Goal: Task Accomplishment & Management: Manage account settings

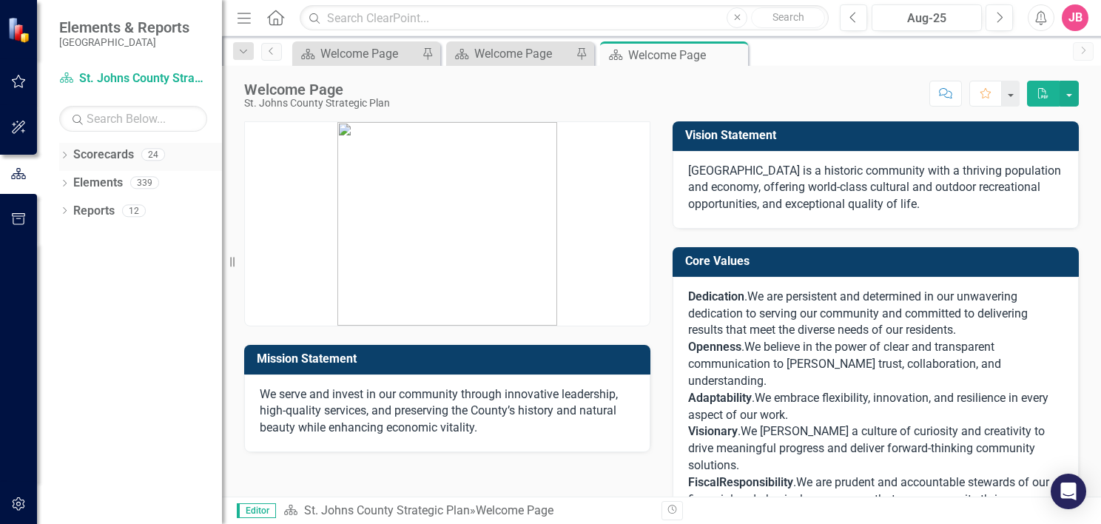
click at [65, 159] on icon "Dropdown" at bounding box center [64, 156] width 10 height 8
click at [75, 183] on icon "Dropdown" at bounding box center [72, 182] width 11 height 9
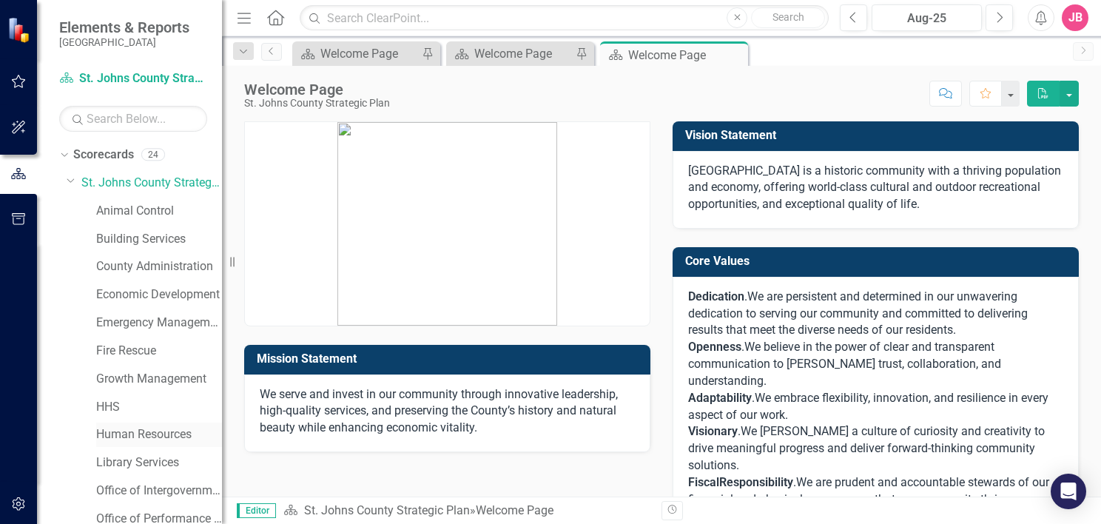
scroll to position [74, 0]
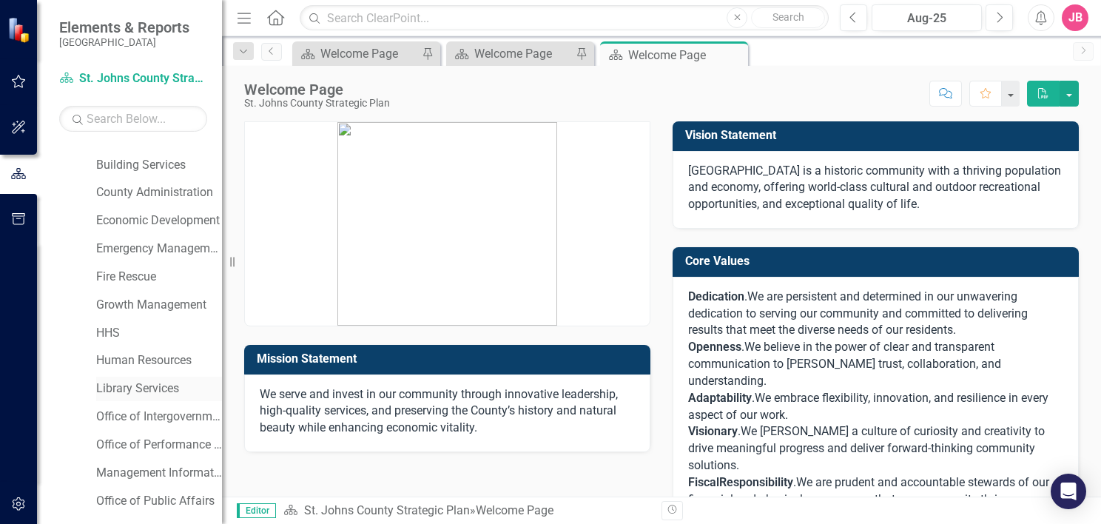
click at [136, 389] on link "Library Services" at bounding box center [159, 388] width 126 height 17
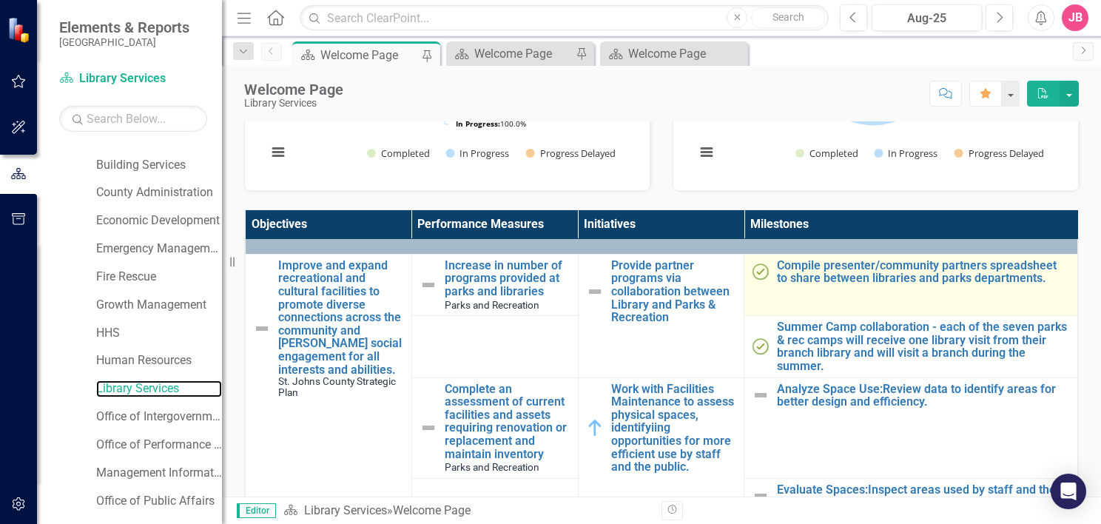
scroll to position [148, 0]
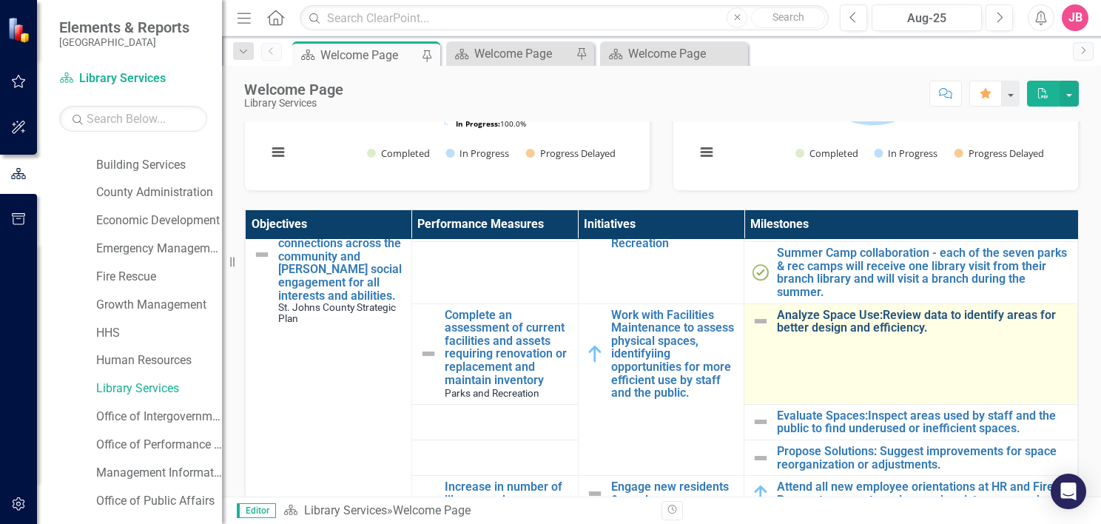
click at [845, 326] on link "Analyze Space Use:Review data to identify areas for better design and efficienc…" at bounding box center [923, 322] width 293 height 26
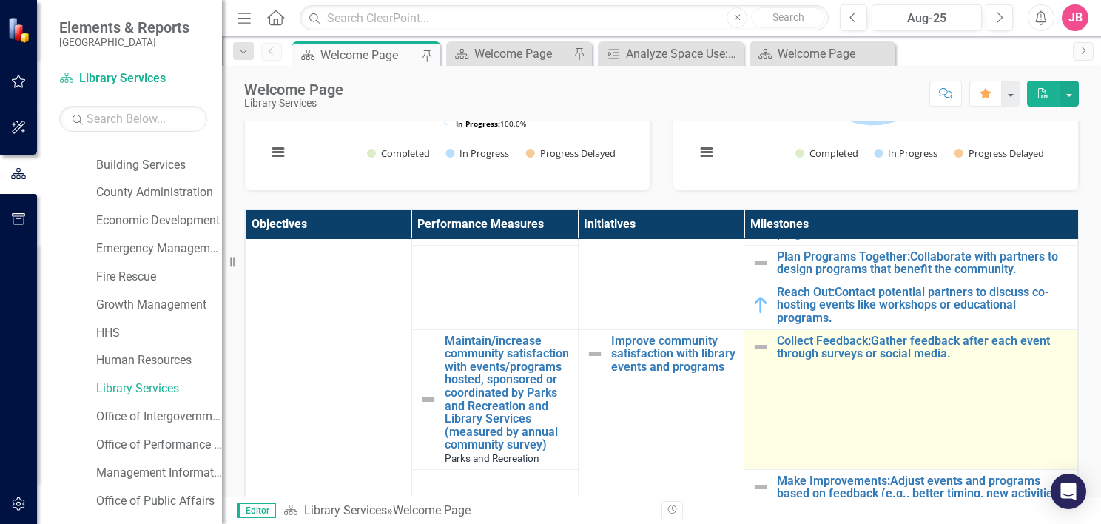
scroll to position [1184, 0]
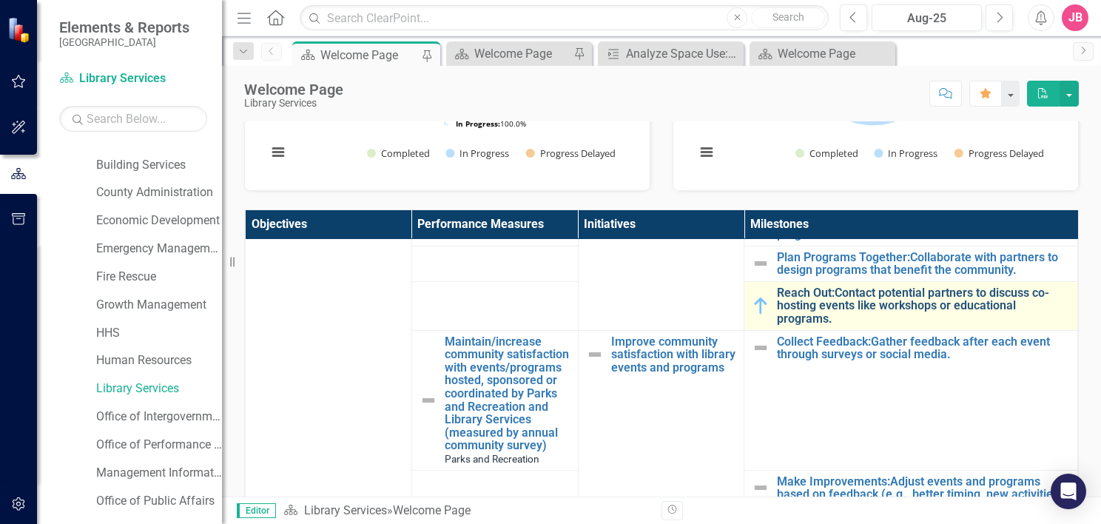
click at [864, 293] on link "Reach Out:Contact potential partners to discuss co-hosting events like workshop…" at bounding box center [923, 305] width 293 height 39
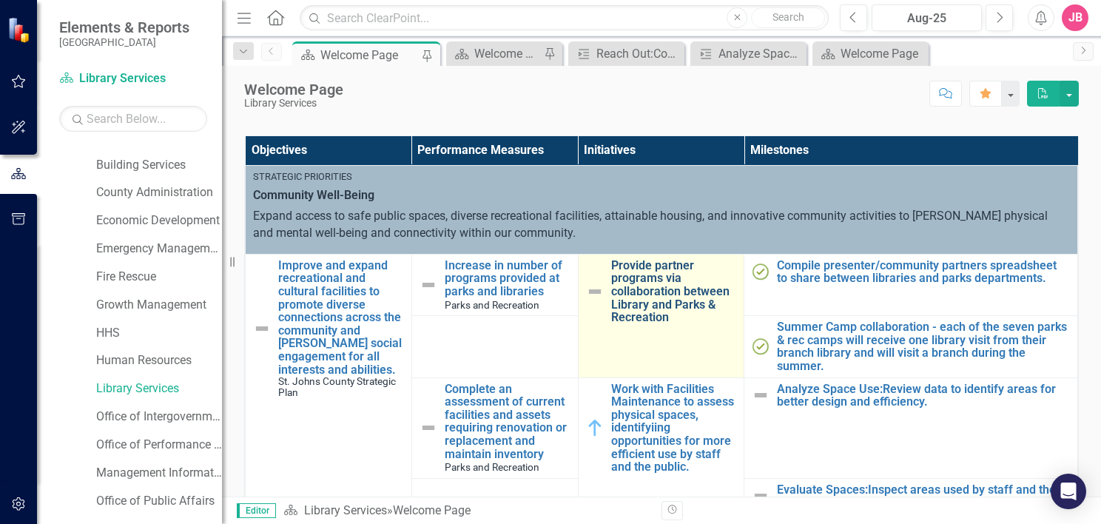
click at [645, 280] on link "Provide partner programs via collaboration between Library and Parks & Recreati…" at bounding box center [674, 291] width 126 height 65
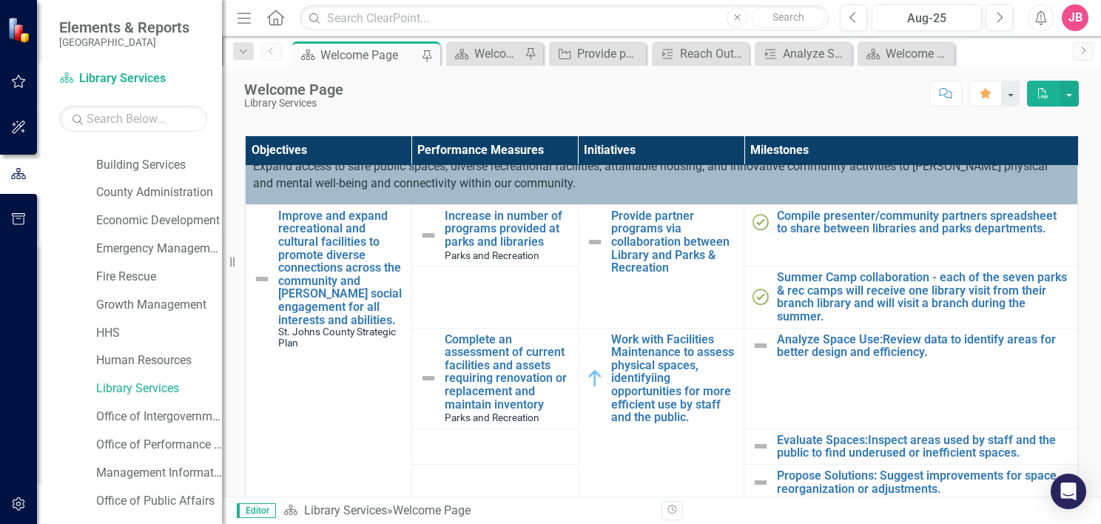
scroll to position [74, 0]
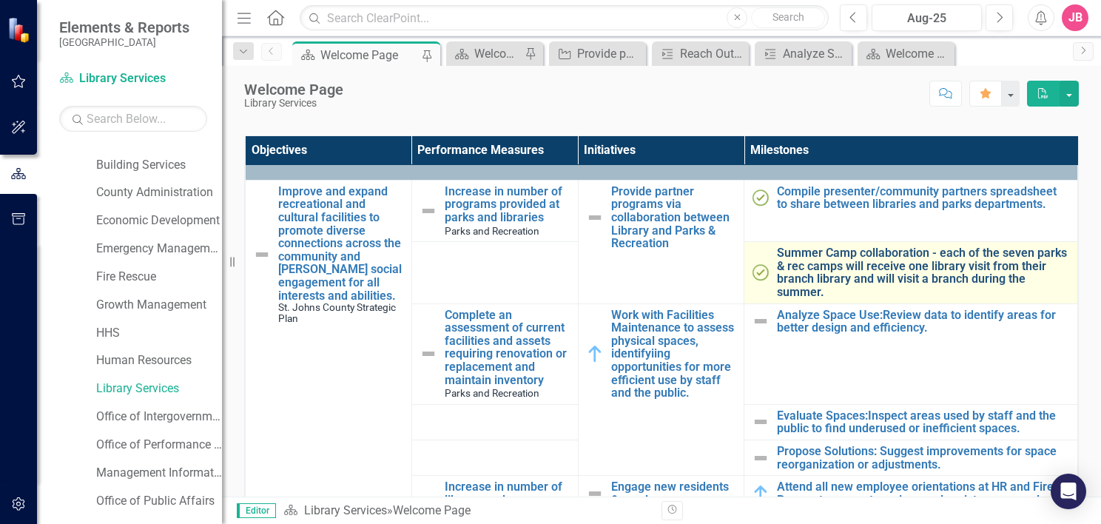
click at [859, 261] on link "Summer Camp collaboration - each of the seven parks & rec camps will receive on…" at bounding box center [923, 272] width 293 height 52
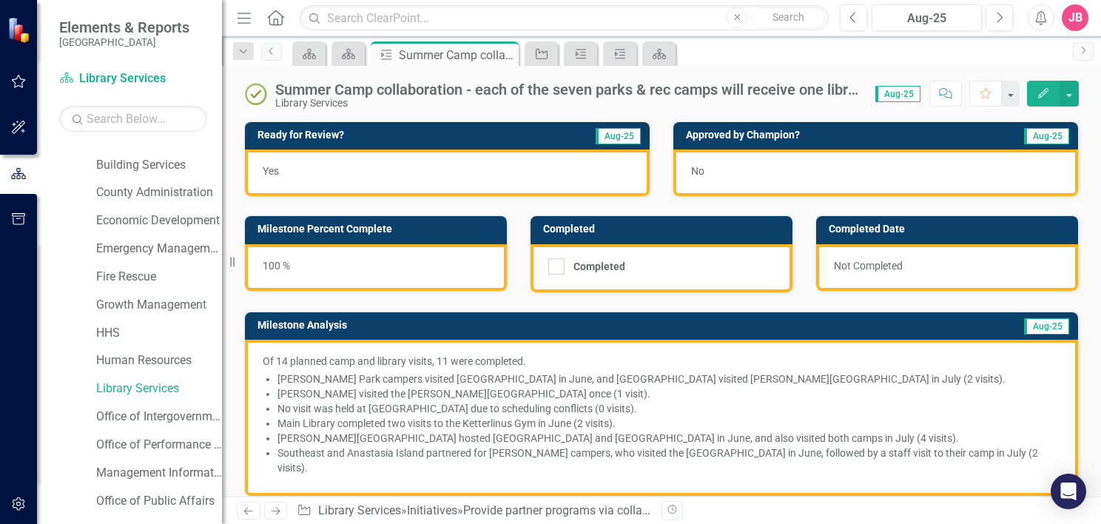
click at [275, 265] on div "100 %" at bounding box center [376, 267] width 262 height 47
click at [284, 266] on div "100 %" at bounding box center [376, 267] width 262 height 47
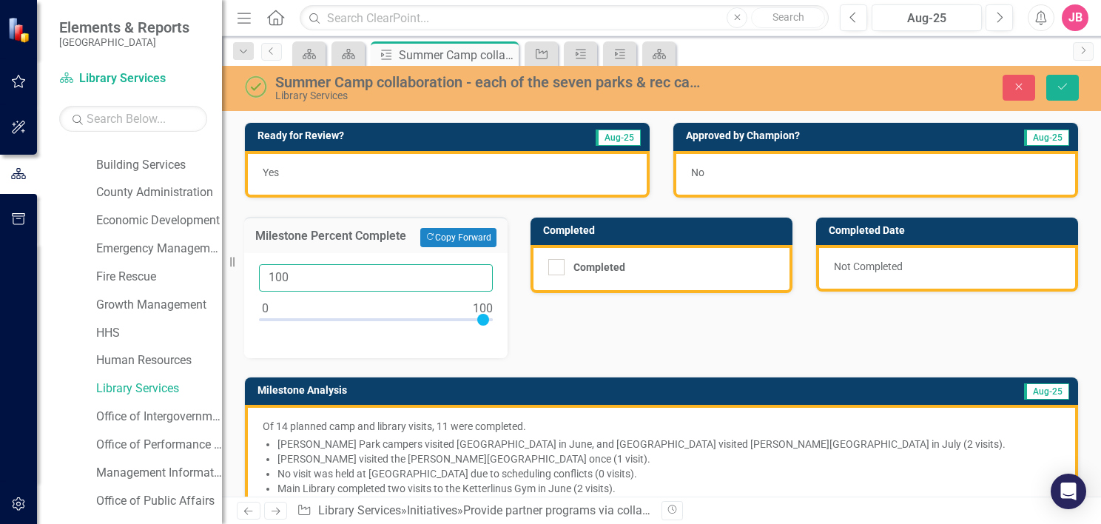
drag, startPoint x: 350, startPoint y: 281, endPoint x: 232, endPoint y: 272, distance: 118.7
click at [232, 272] on div "Elements & Reports [GEOGRAPHIC_DATA] Scorecard Library Services Search Dropdown…" at bounding box center [550, 262] width 1101 height 524
type input "78"
click at [595, 343] on div "Ready for Review? Aug-25 Yes Approved by [PERSON_NAME]? Aug-25 No Milestone Per…" at bounding box center [661, 405] width 857 height 602
click at [550, 349] on div "Ready for Review? Aug-25 Yes Approved by [PERSON_NAME]? Aug-25 No Milestone Per…" at bounding box center [661, 405] width 857 height 602
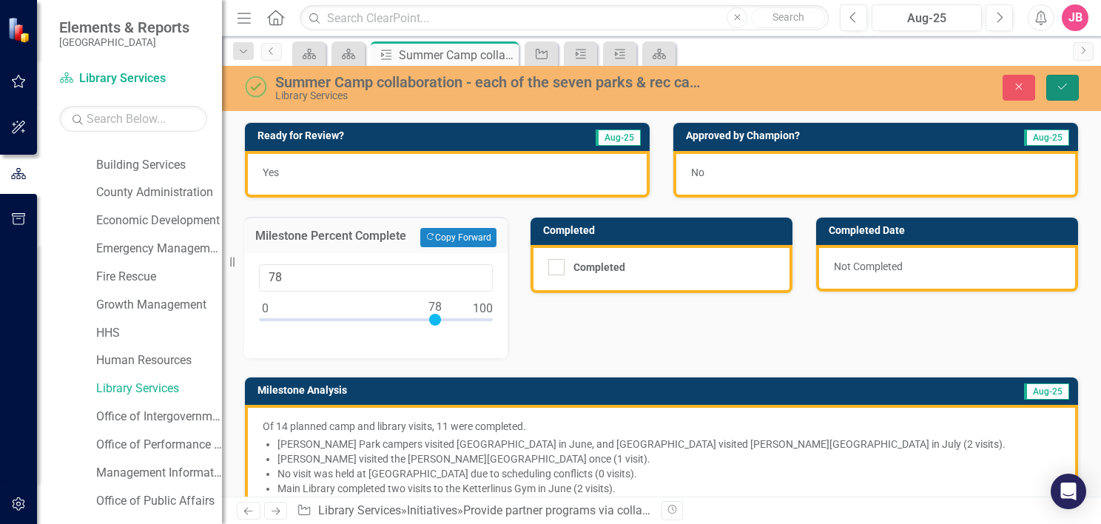
click at [1070, 82] on button "Save" at bounding box center [1062, 88] width 33 height 26
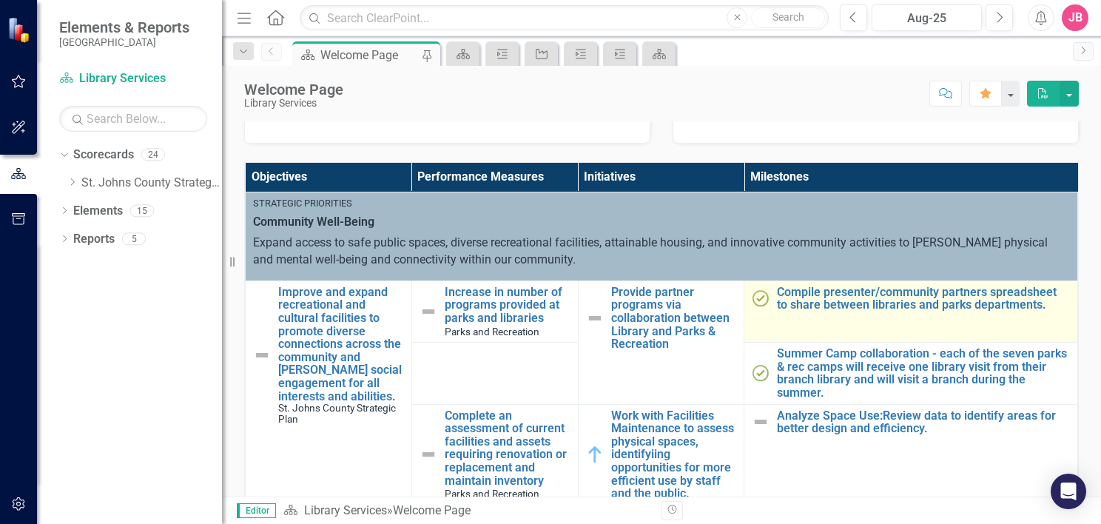
scroll to position [296, 0]
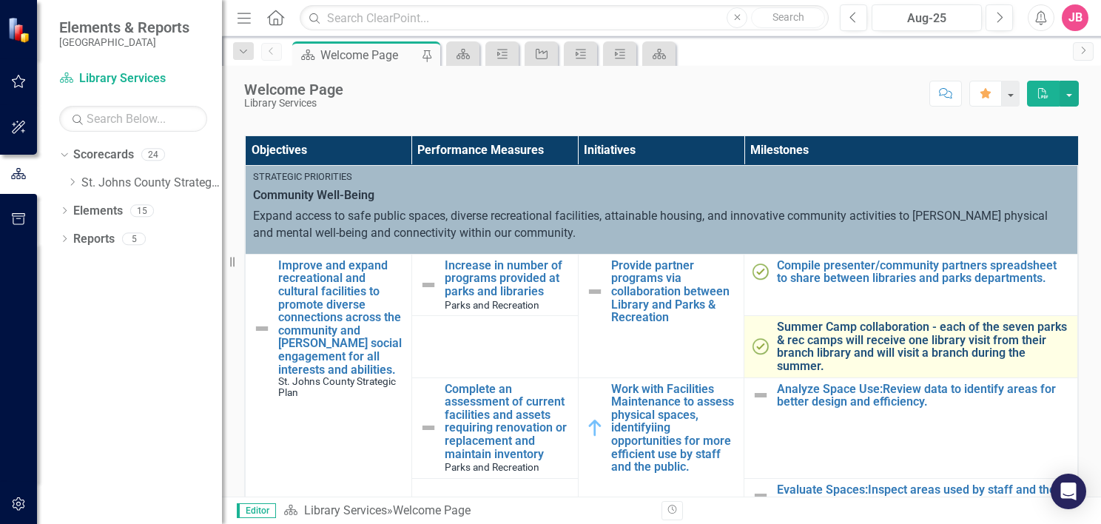
click at [936, 342] on link "Summer Camp collaboration - each of the seven parks & rec camps will receive on…" at bounding box center [923, 346] width 293 height 52
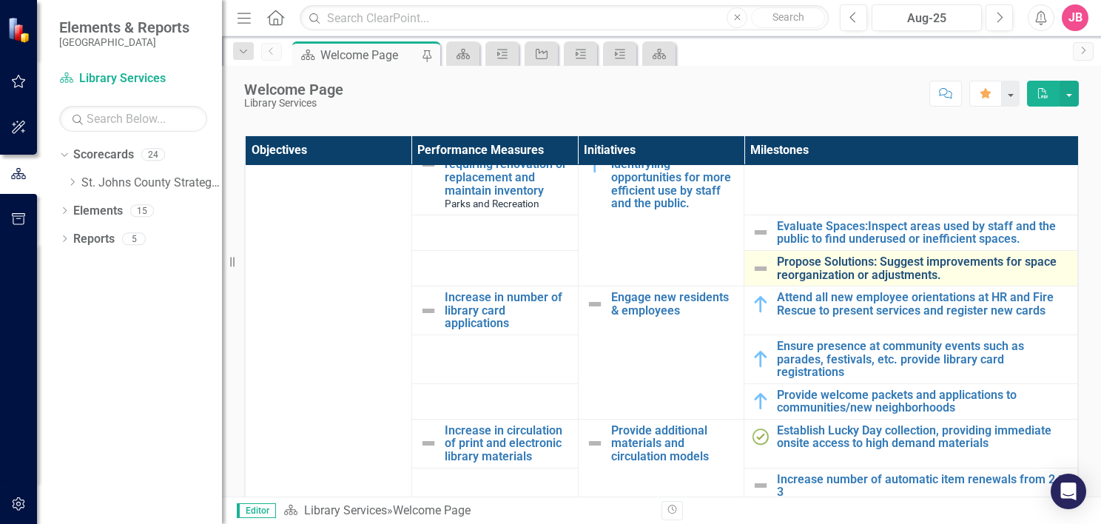
scroll to position [296, 0]
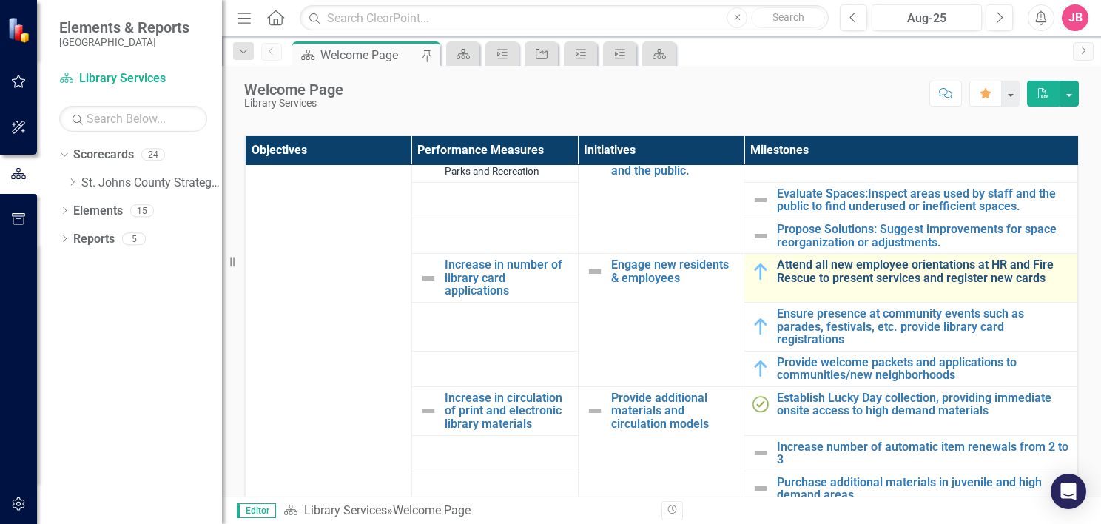
click at [935, 275] on link "Attend all new employee orientations at HR and Fire Rescue to present services …" at bounding box center [923, 271] width 293 height 26
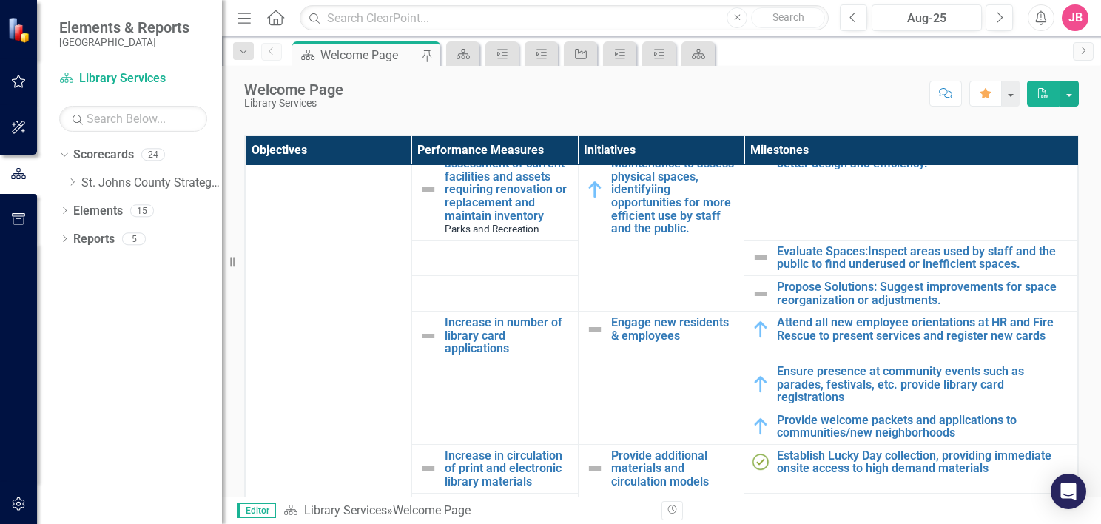
scroll to position [296, 0]
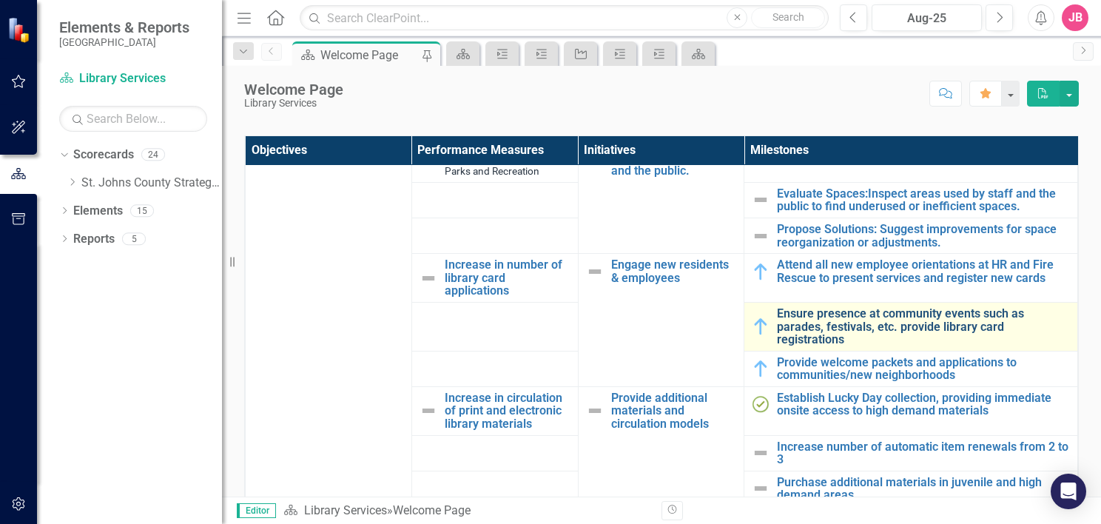
click at [871, 322] on link "Ensure presence at community events such as parades, festivals, etc. provide li…" at bounding box center [923, 326] width 293 height 39
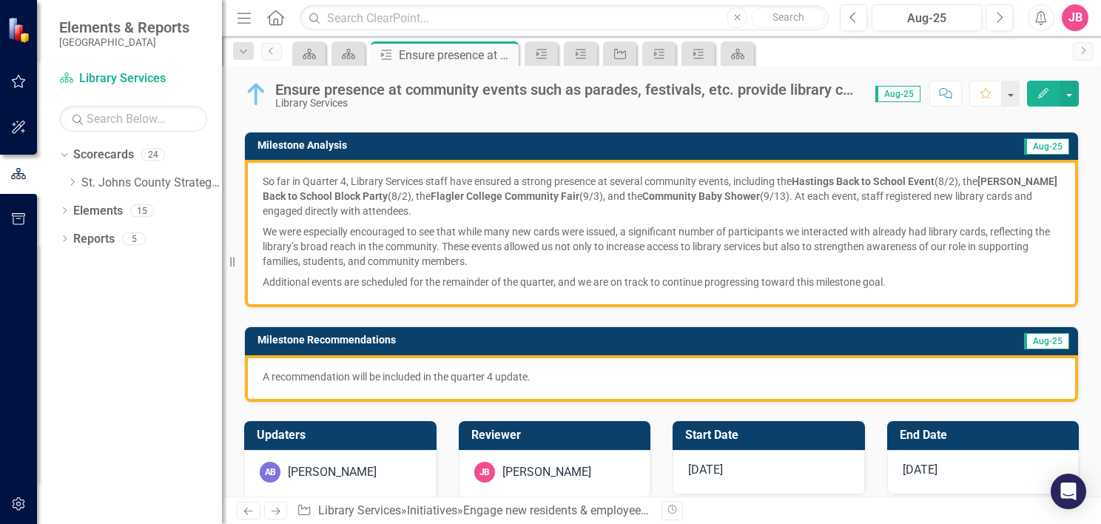
scroll to position [148, 0]
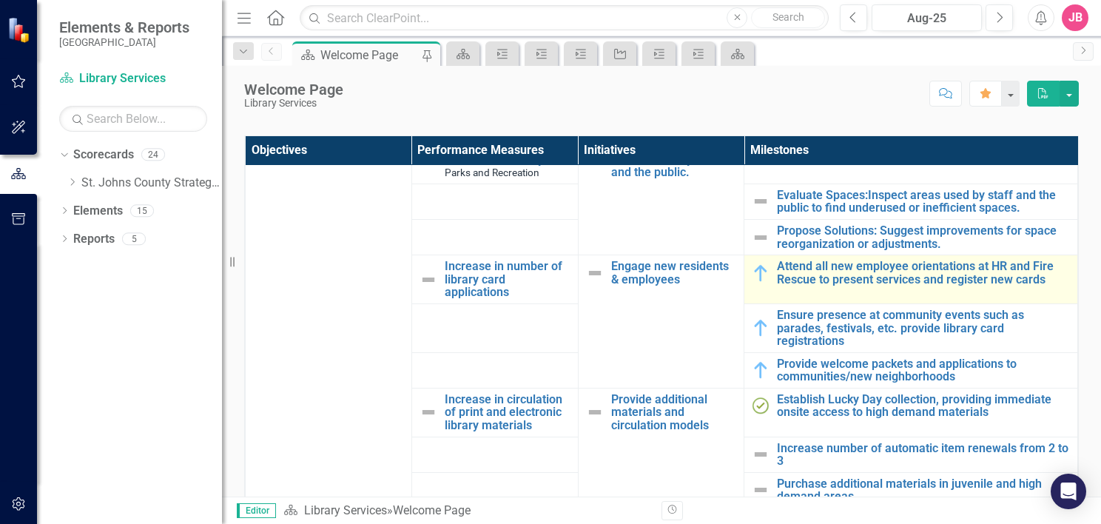
scroll to position [296, 0]
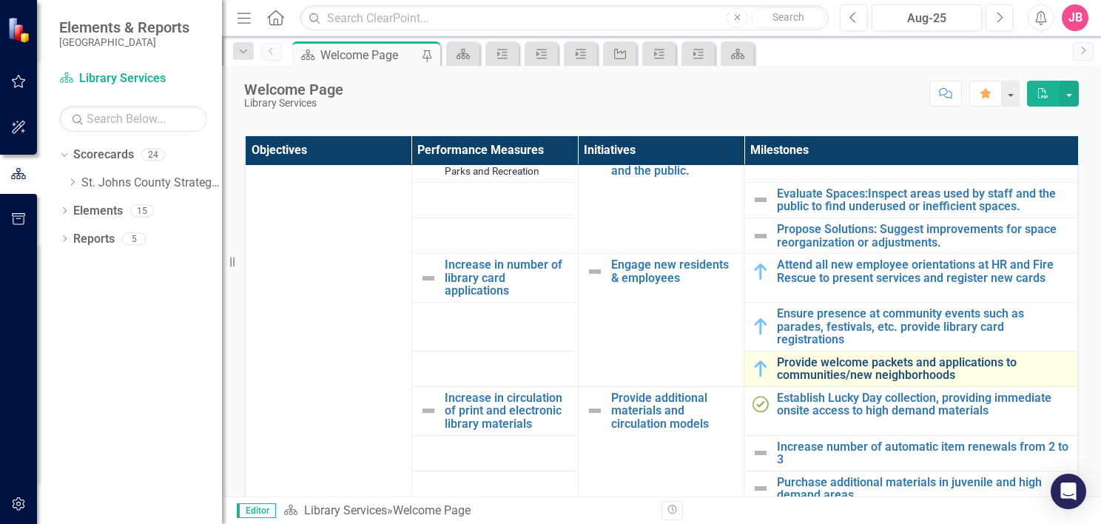
click at [894, 370] on link "Provide welcome packets and applications to communities/new neighborhoods" at bounding box center [923, 369] width 293 height 26
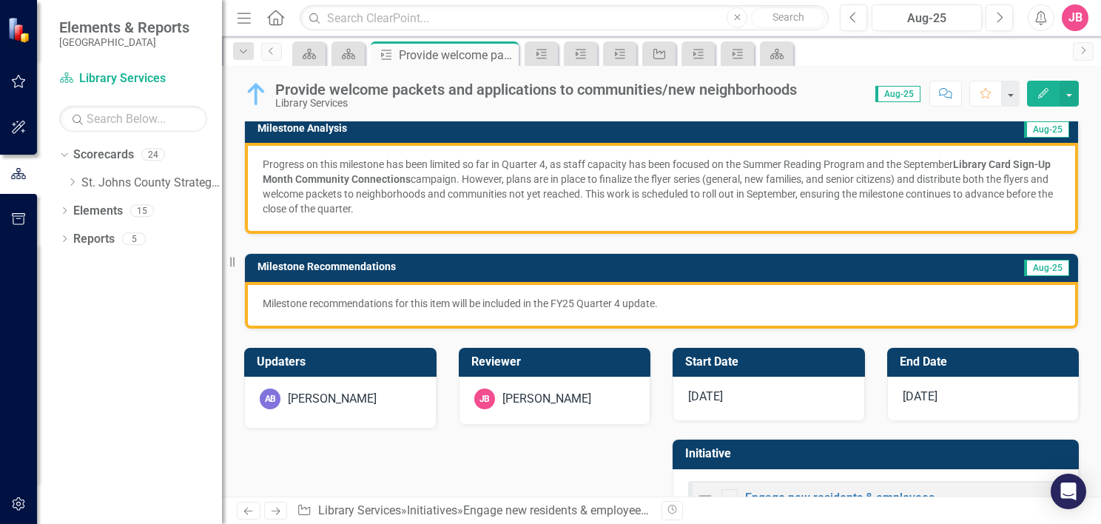
scroll to position [222, 0]
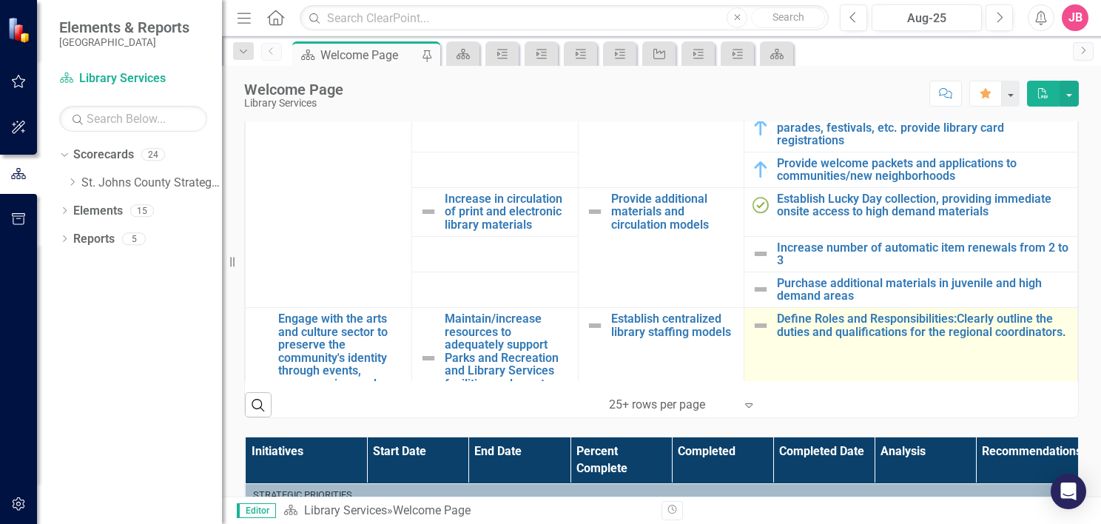
scroll to position [370, 0]
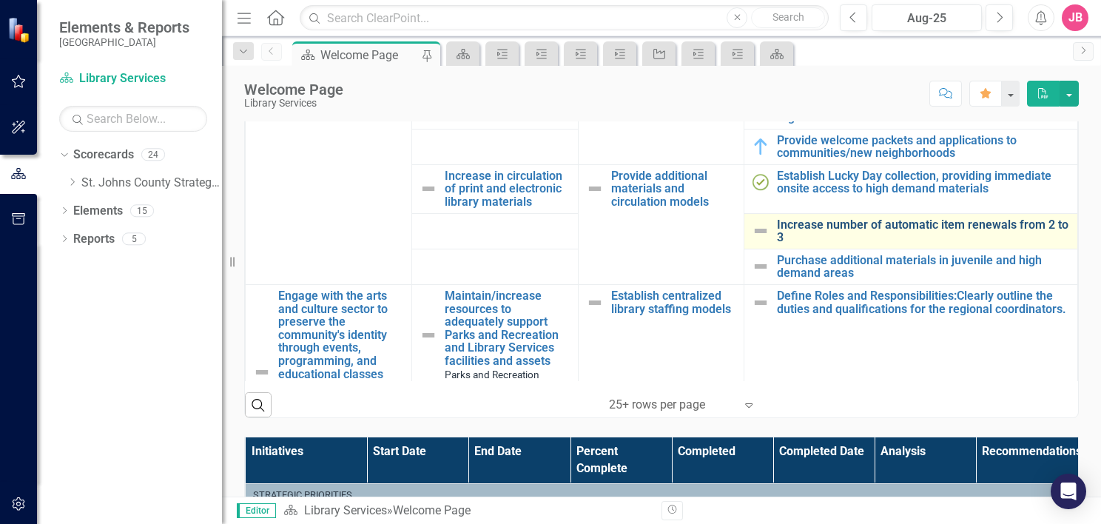
click at [870, 223] on link "Increase number of automatic item renewals from 2 to 3" at bounding box center [923, 231] width 293 height 26
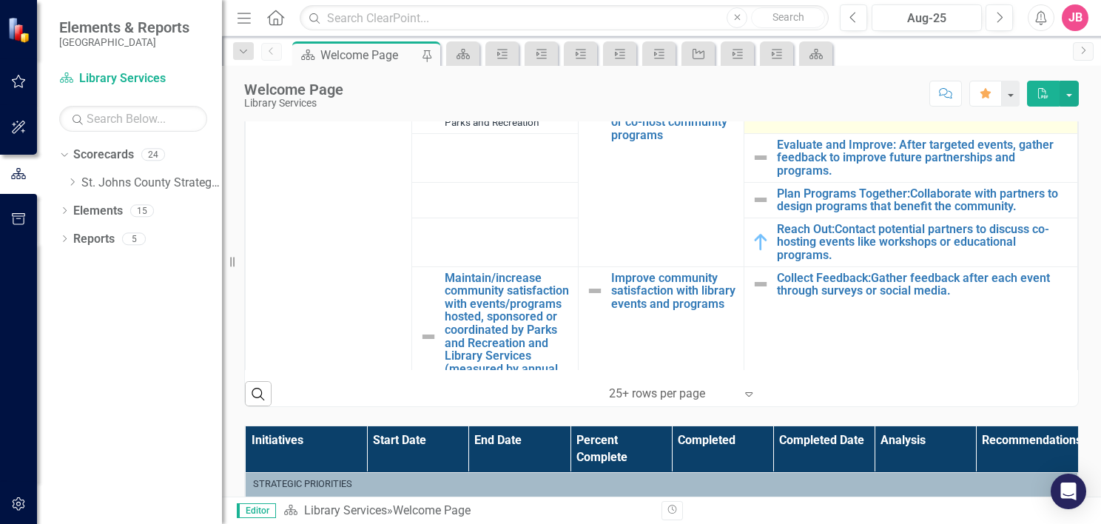
scroll to position [1036, 0]
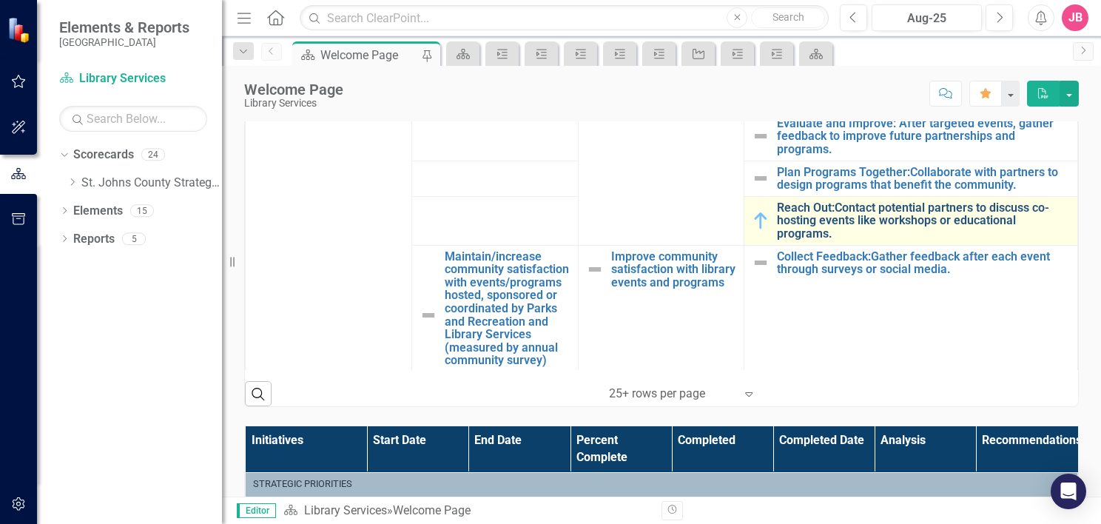
click at [865, 210] on link "Reach Out:Contact potential partners to discuss co-hosting events like workshop…" at bounding box center [923, 220] width 293 height 39
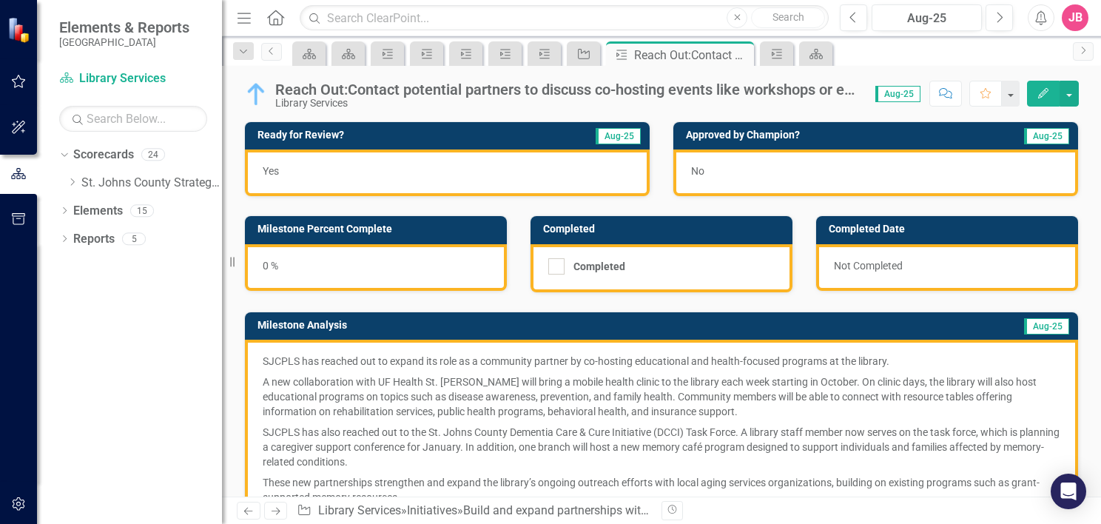
click at [368, 278] on div "0 %" at bounding box center [376, 267] width 262 height 47
click at [369, 269] on div "0 %" at bounding box center [376, 267] width 262 height 47
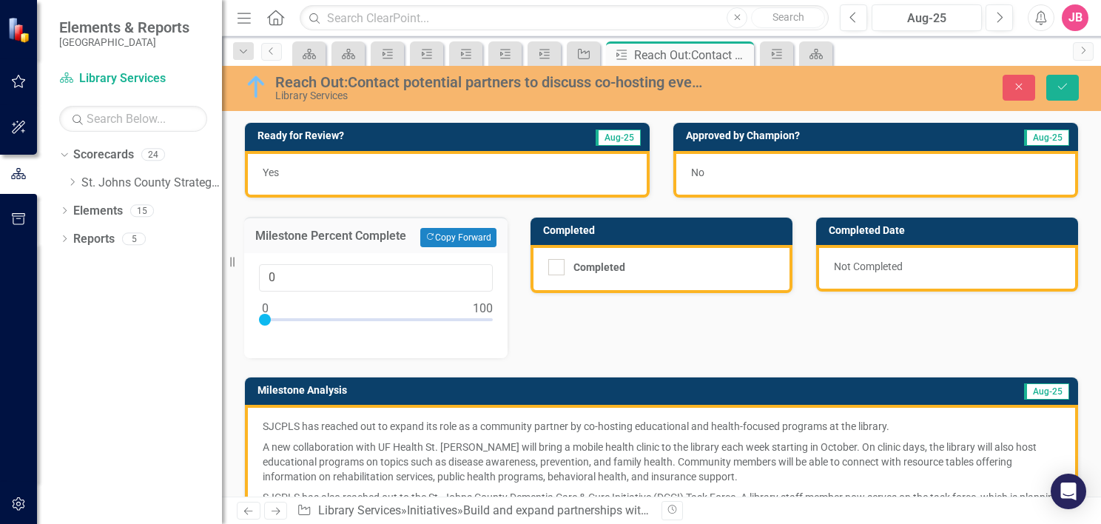
click at [592, 323] on div "Ready for Review? Aug-25 Yes Approved by [PERSON_NAME]? Aug-25 No Milestone Per…" at bounding box center [661, 401] width 857 height 594
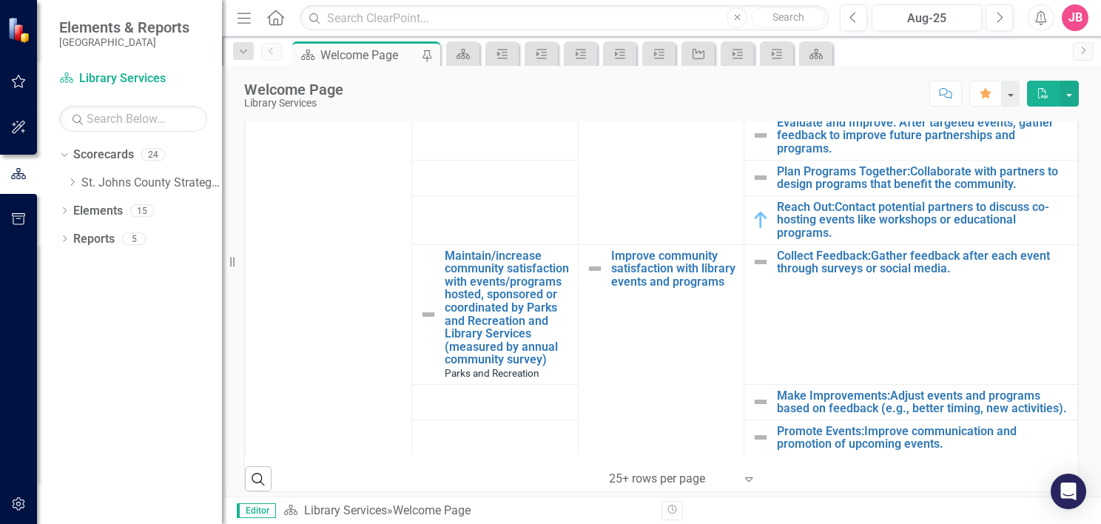
scroll to position [1096, 0]
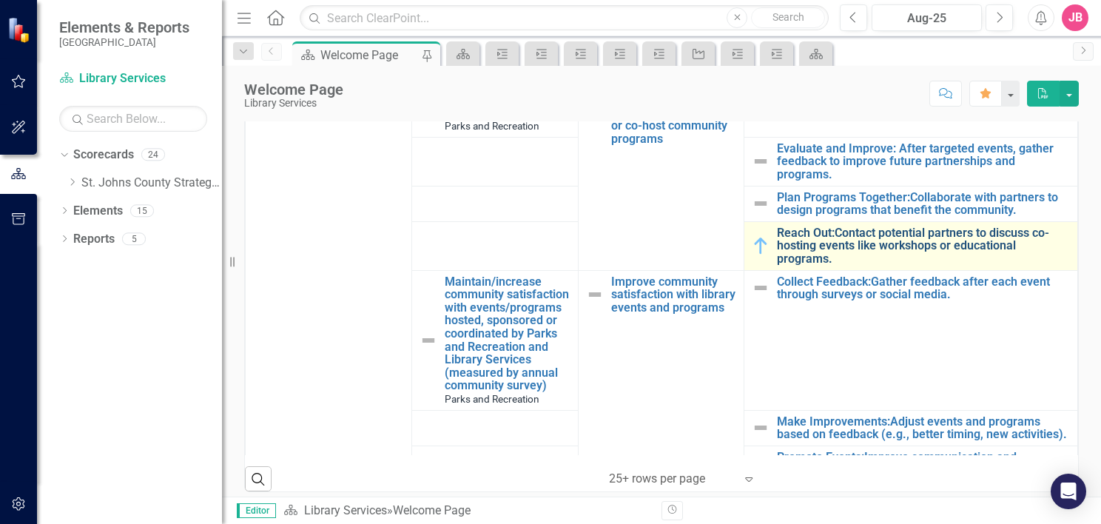
click at [939, 249] on link "Reach Out:Contact potential partners to discuss co-hosting events like workshop…" at bounding box center [923, 245] width 293 height 39
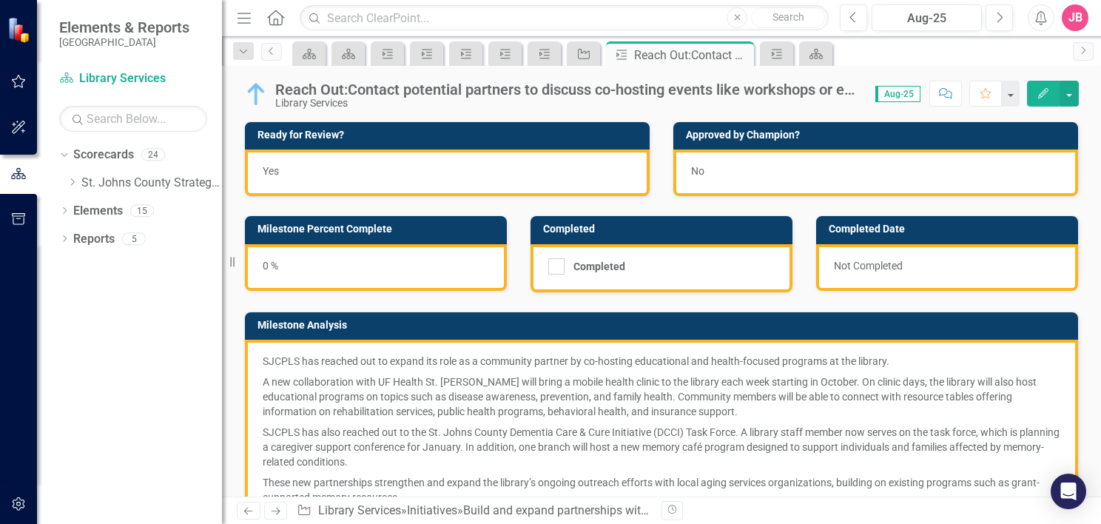
click at [939, 249] on div "Not Completed" at bounding box center [947, 267] width 262 height 47
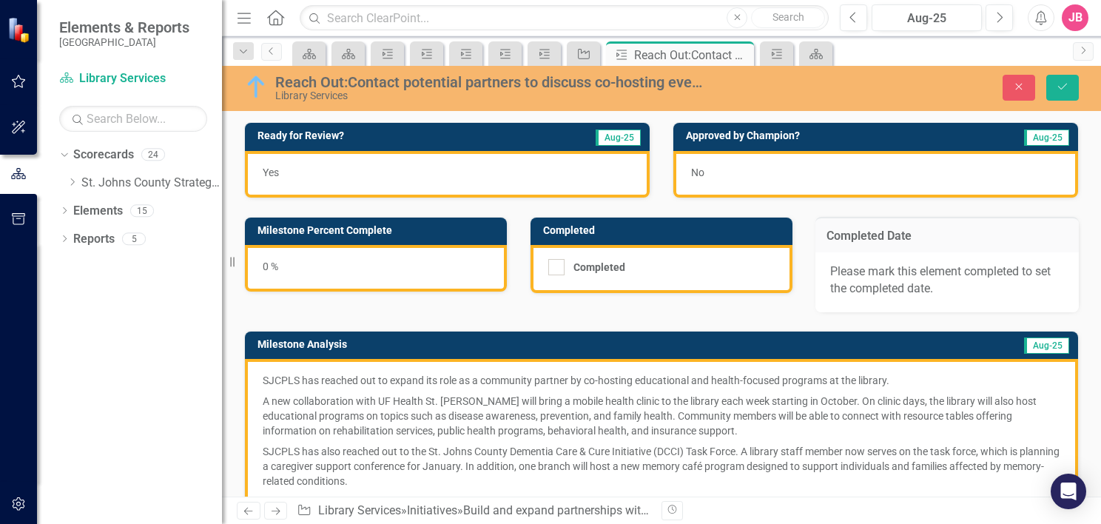
click at [533, 86] on div "Reach Out:Contact potential partners to discuss co-hosting events like workshop…" at bounding box center [490, 82] width 430 height 16
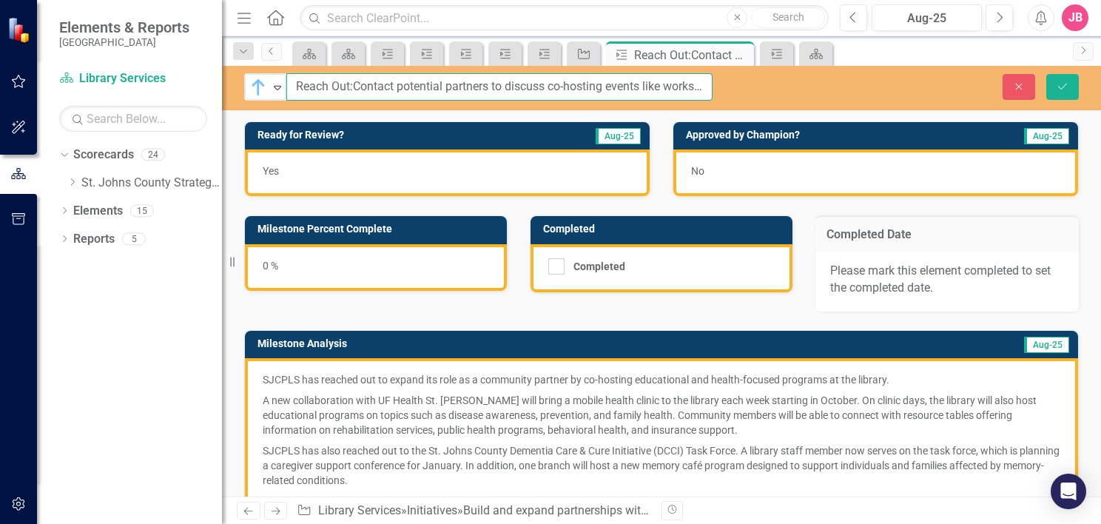
click at [350, 87] on input "Reach Out:Contact potential partners to discuss co-hosting events like workshop…" at bounding box center [499, 86] width 426 height 27
click at [400, 85] on input "Reach Out: Contact potential partners to discuss co-hosting events like worksho…" at bounding box center [499, 86] width 426 height 27
type input "Reach Out: Contact at least three potential partners to discuss co-hosting even…"
click at [1064, 85] on icon "Save" at bounding box center [1062, 86] width 13 height 10
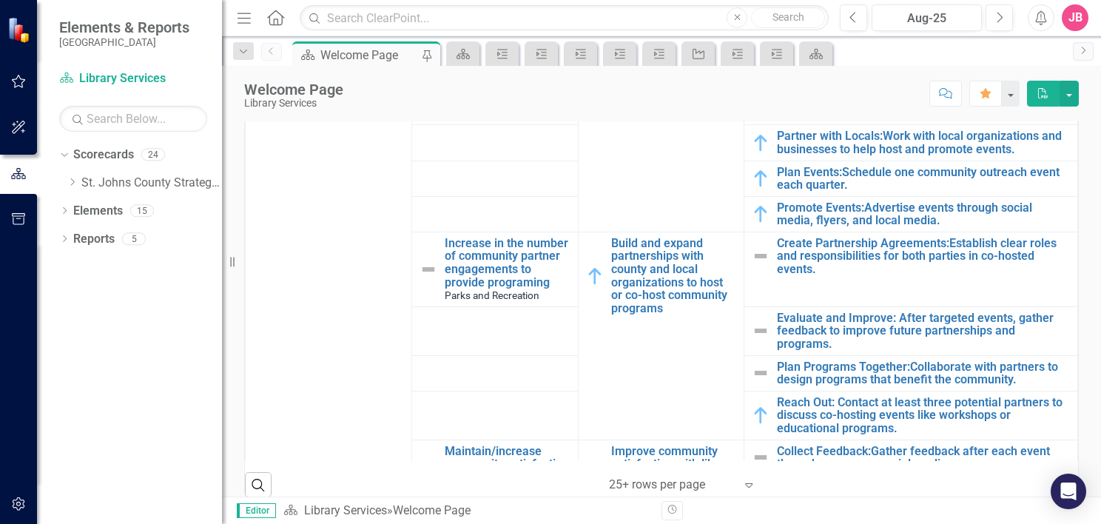
scroll to position [941, 0]
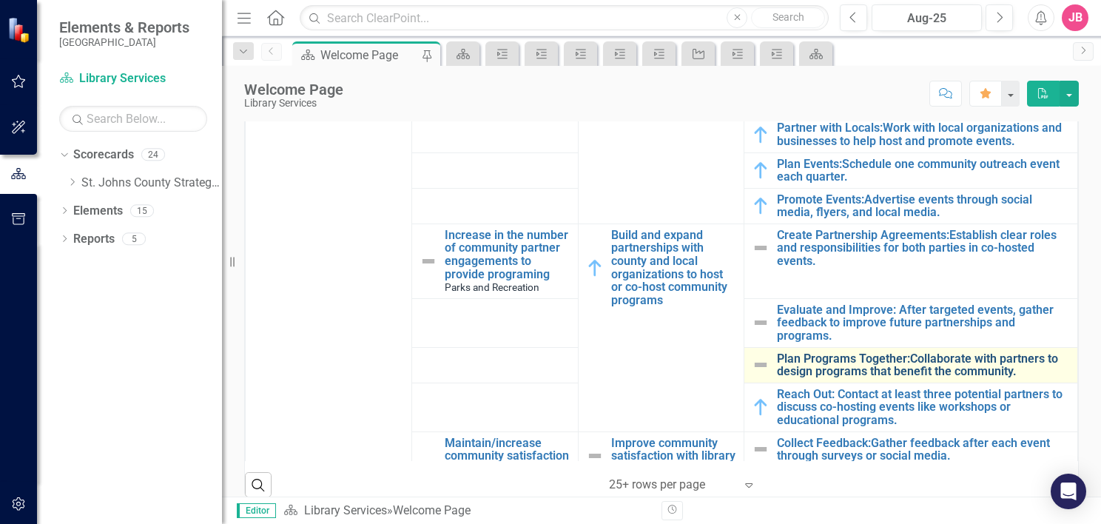
click at [930, 365] on link "Plan Programs Together:Collaborate with partners to design programs that benefi…" at bounding box center [923, 365] width 293 height 26
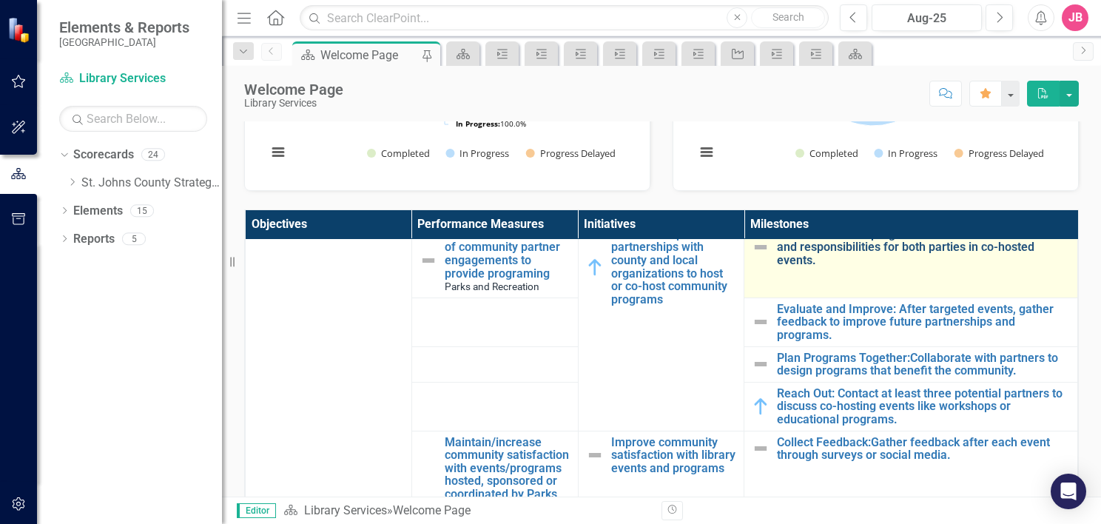
scroll to position [1110, 0]
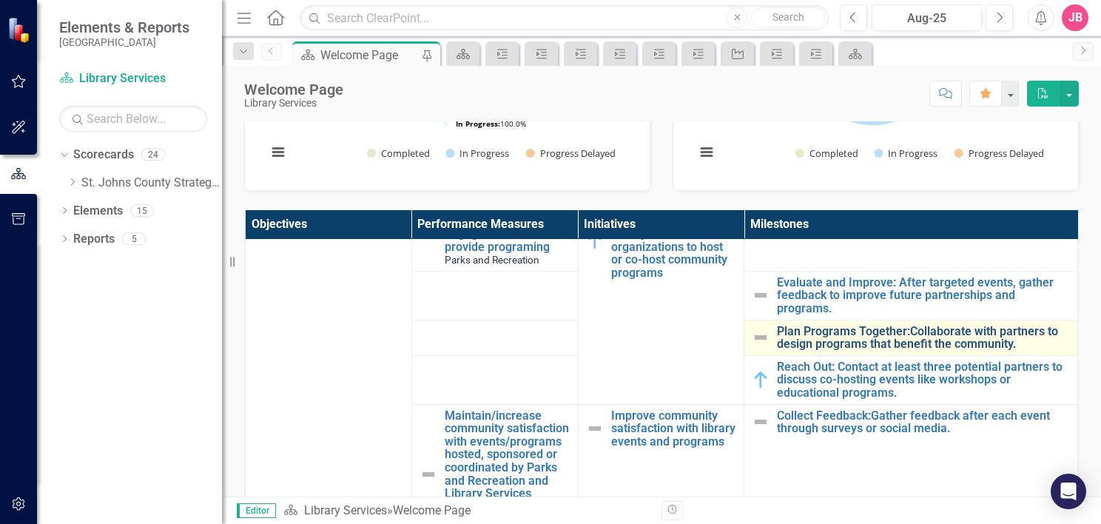
click at [867, 335] on link "Plan Programs Together:Collaborate with partners to design programs that benefi…" at bounding box center [923, 338] width 293 height 26
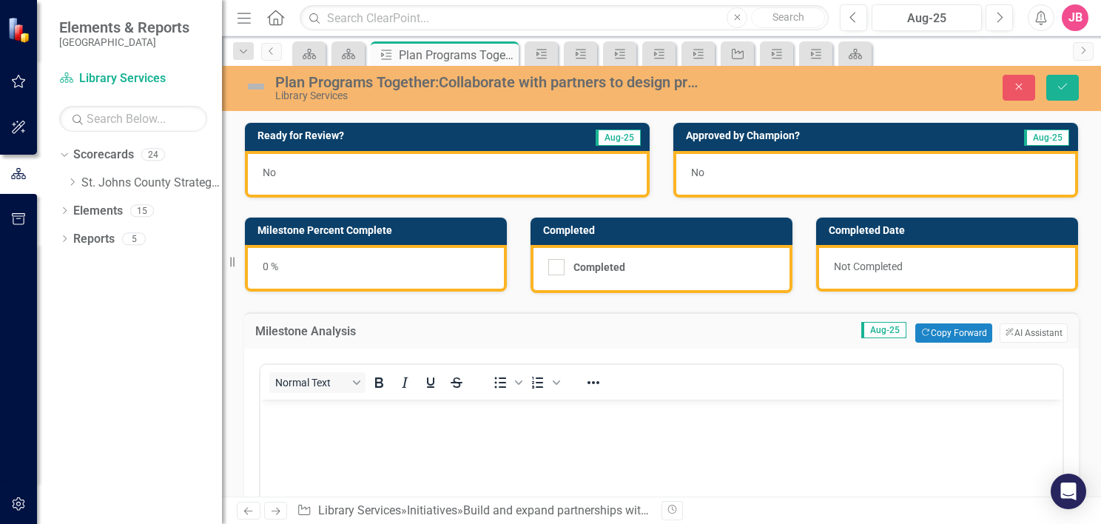
click at [424, 83] on div "Plan Programs Together:Collaborate with partners to design programs that benefi…" at bounding box center [490, 82] width 430 height 16
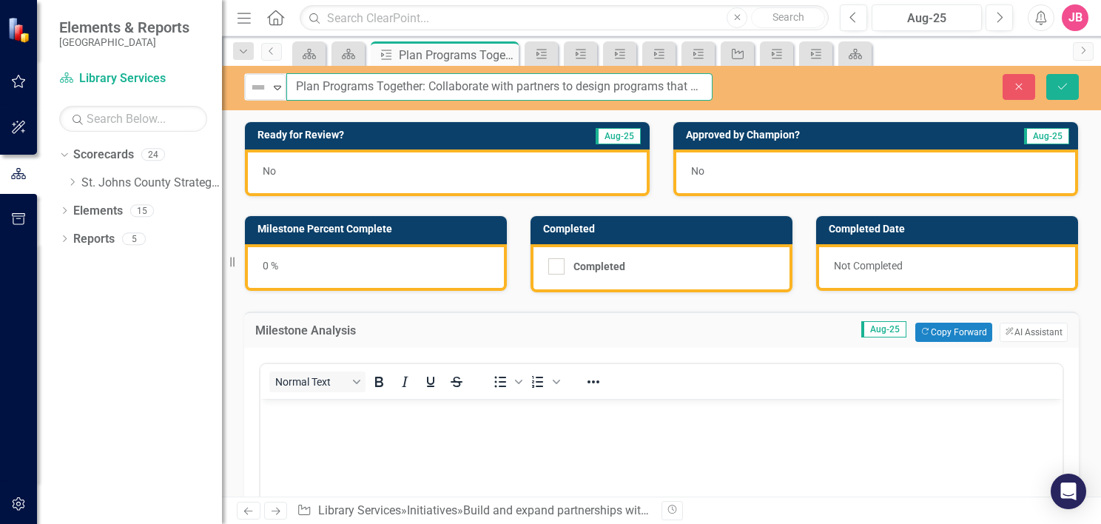
click at [615, 86] on input "Plan Programs Together: Collaborate with partners to design programs that benef…" at bounding box center [499, 86] width 426 height 27
click at [696, 84] on input "Plan Programs Together: Collaborate with partners to complete at least three pr…" at bounding box center [499, 86] width 426 height 27
type input "Plan Programs Together: Collaborate with partners to complete at least three pr…"
click at [1063, 88] on icon "Save" at bounding box center [1062, 86] width 13 height 10
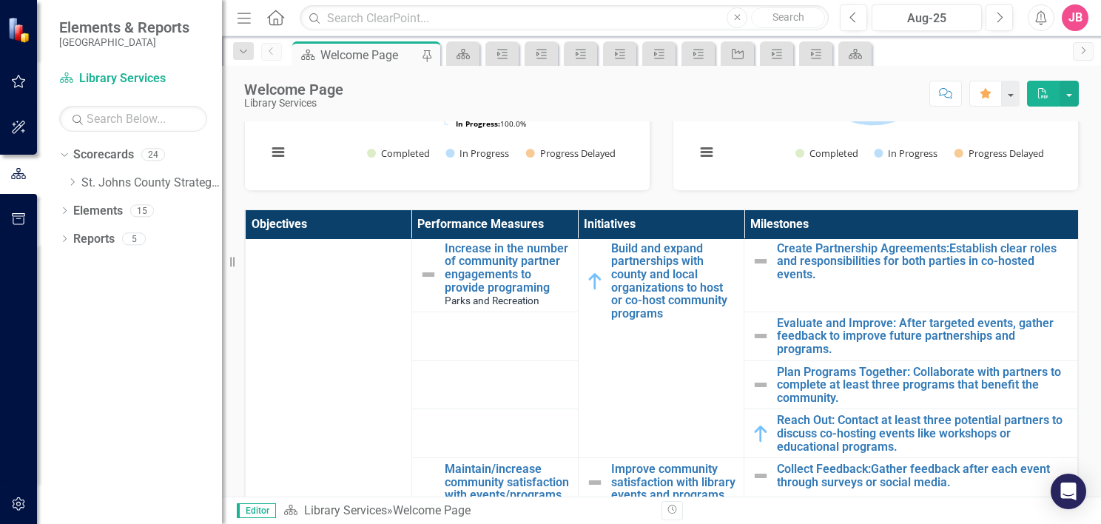
scroll to position [1072, 0]
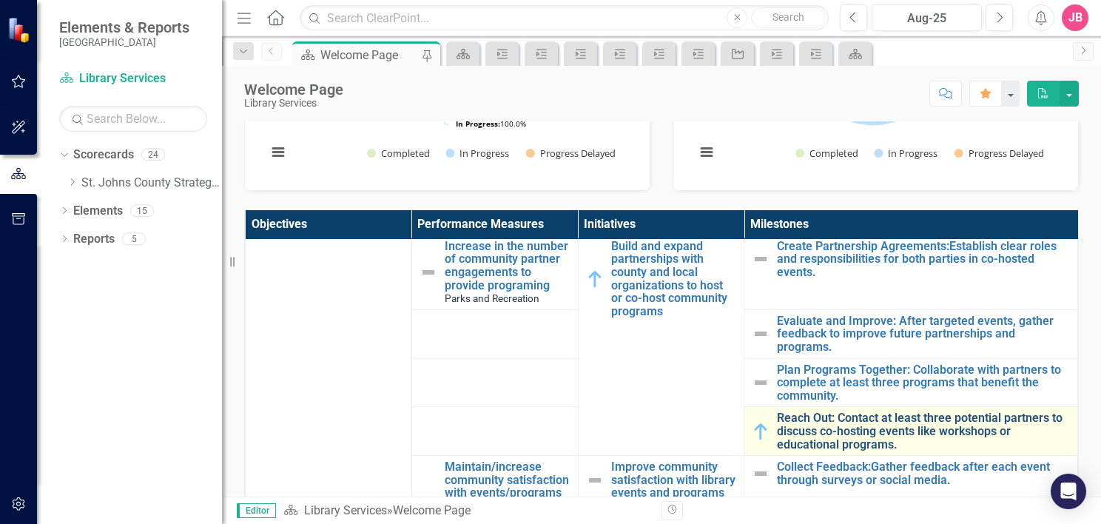
click at [870, 423] on link "Reach Out: Contact at least three potential partners to discuss co-hosting even…" at bounding box center [923, 430] width 293 height 39
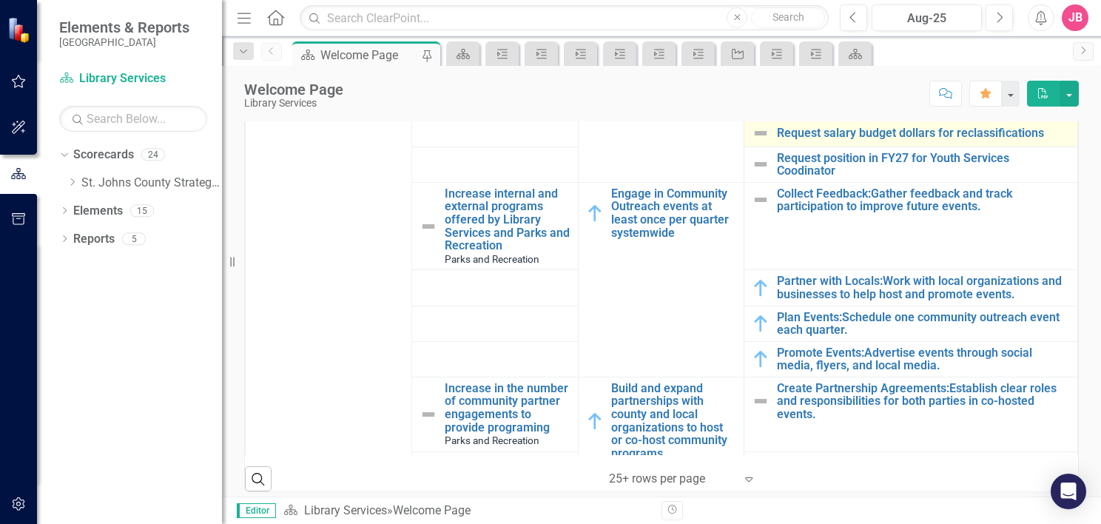
scroll to position [814, 0]
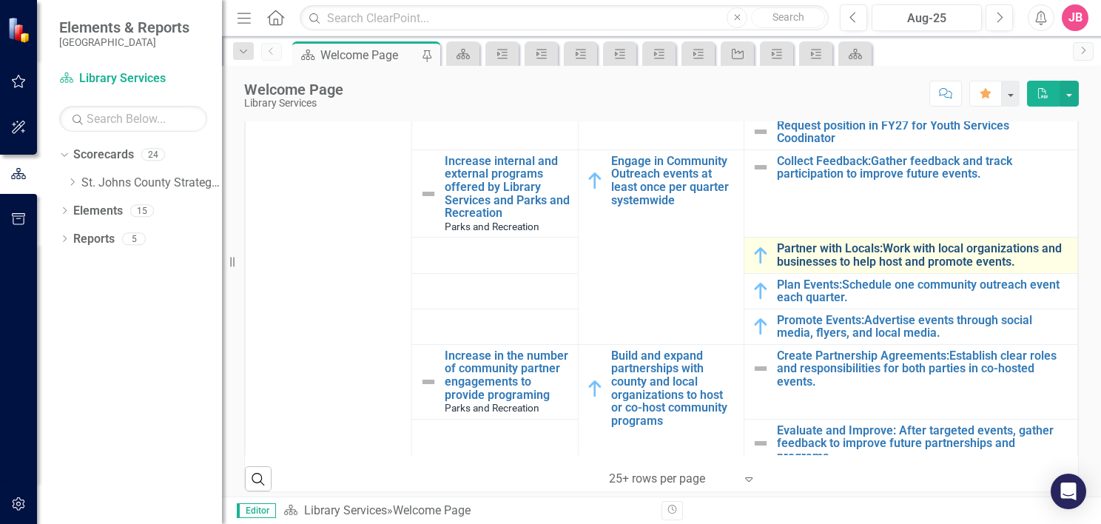
click at [926, 252] on link "Partner with Locals:Work with local organizations and businesses to help host a…" at bounding box center [923, 255] width 293 height 26
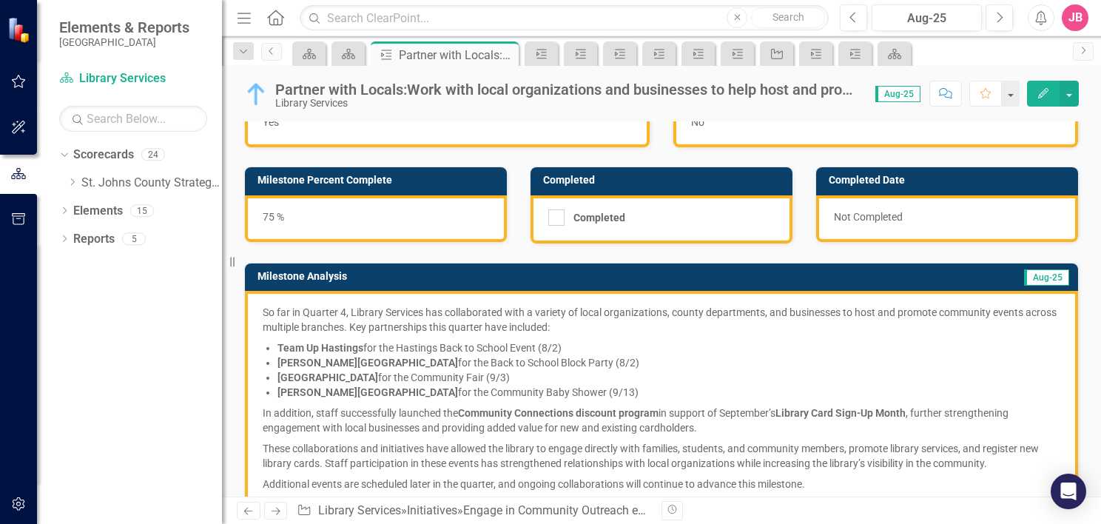
scroll to position [74, 0]
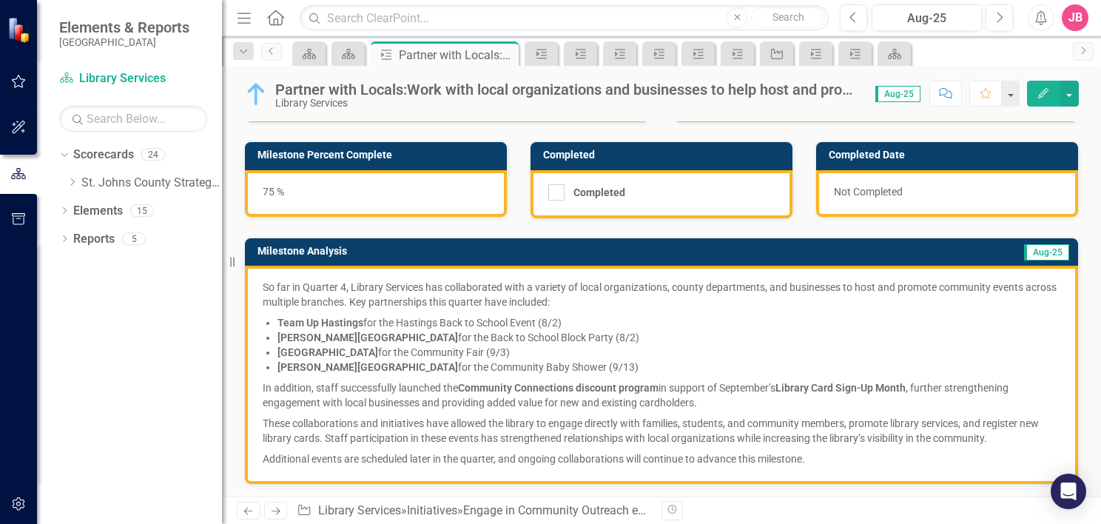
click at [734, 92] on div "Partner with Locals:Work with local organizations and businesses to help host a…" at bounding box center [567, 89] width 585 height 16
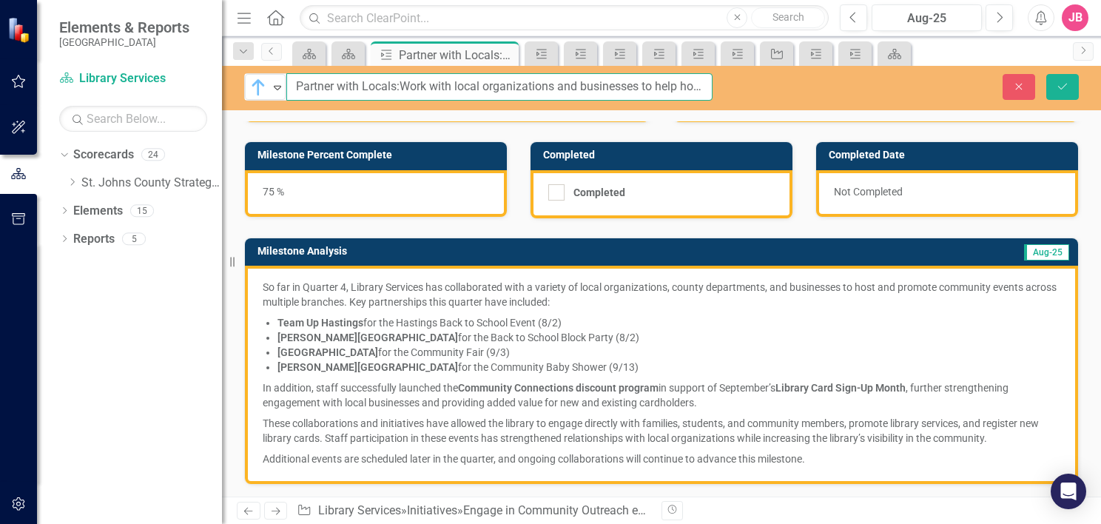
click at [634, 81] on input "Partner with Locals:Work with local organizations and businesses to help host a…" at bounding box center [499, 86] width 426 height 27
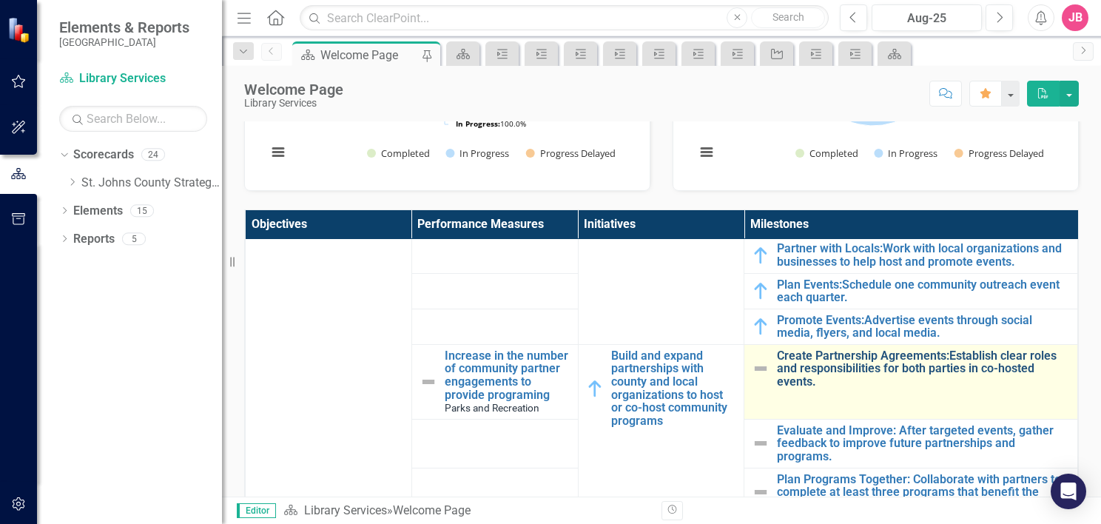
scroll to position [1036, 0]
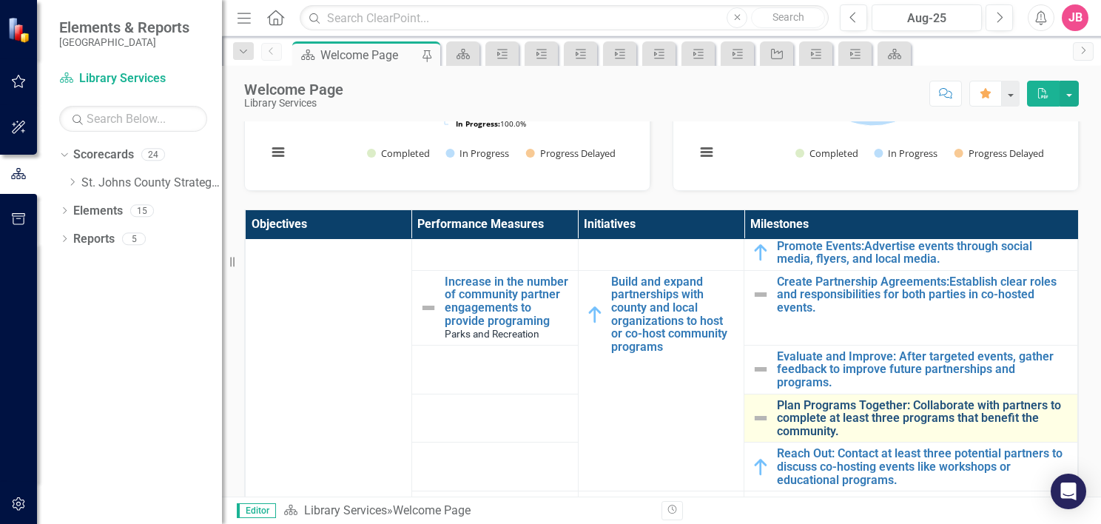
click at [916, 411] on link "Plan Programs Together: Collaborate with partners to complete at least three pr…" at bounding box center [923, 418] width 293 height 39
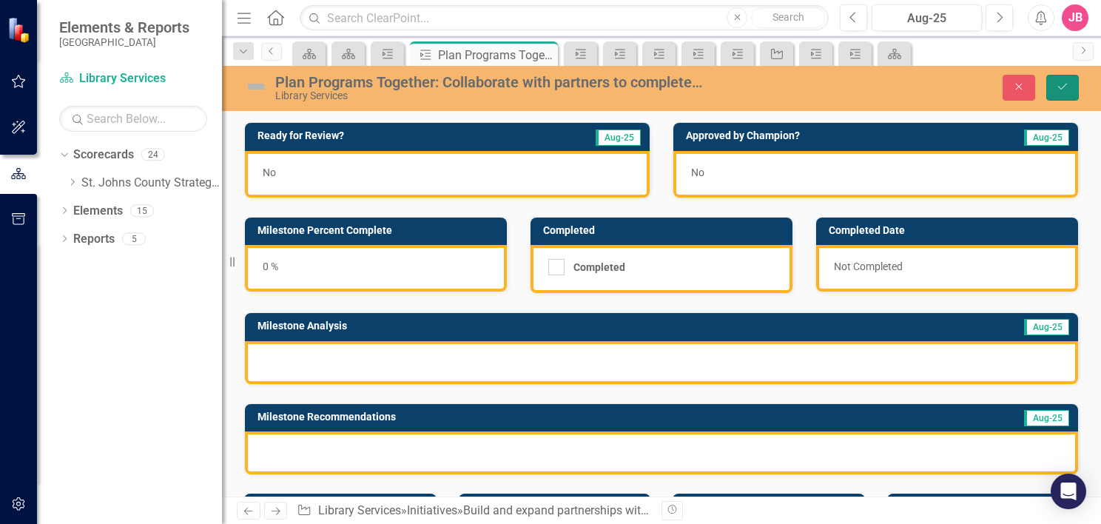
click at [1066, 88] on icon "Save" at bounding box center [1062, 86] width 13 height 10
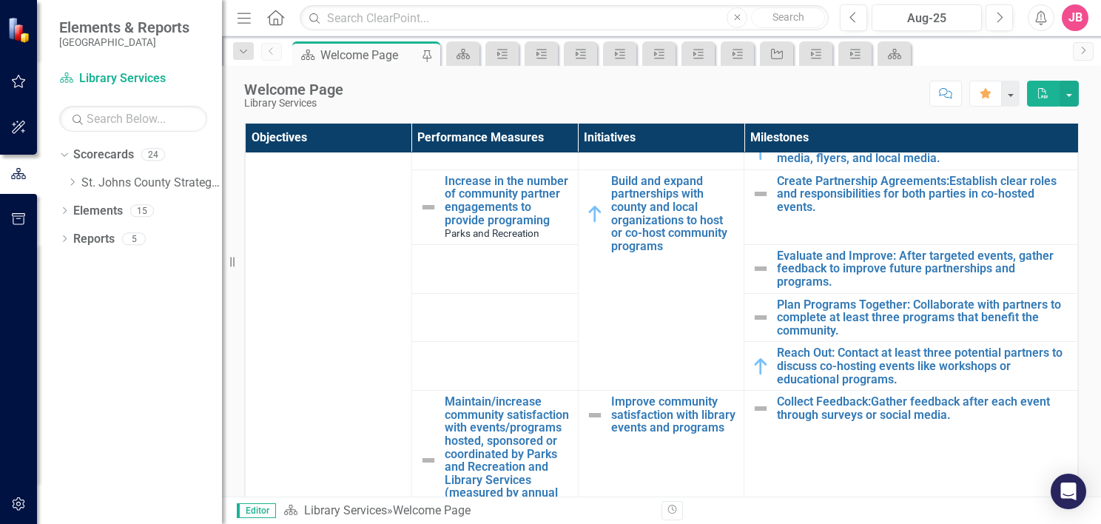
scroll to position [1054, 0]
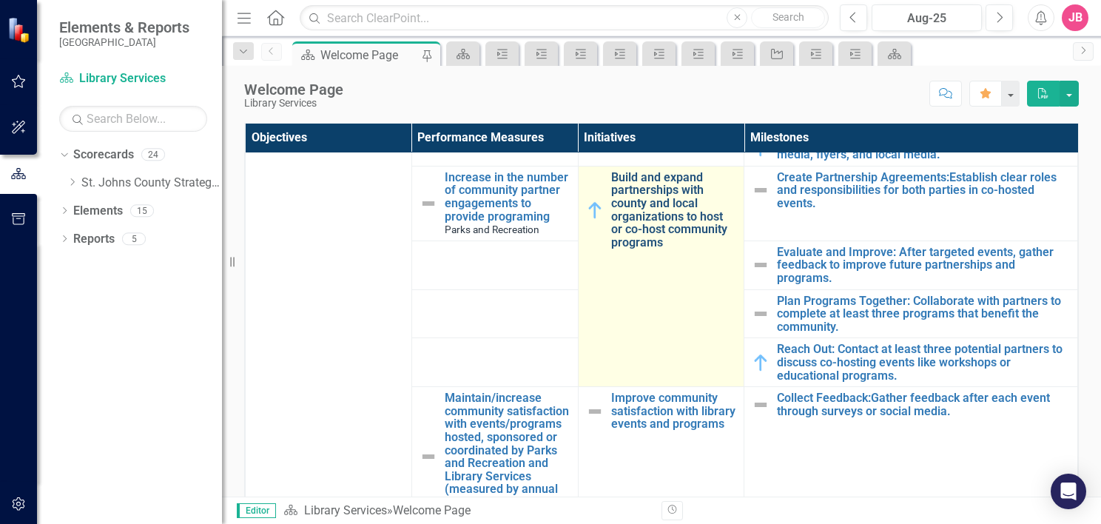
click at [645, 191] on link "Build and expand partnerships with county and local organizations to host or co…" at bounding box center [674, 210] width 126 height 78
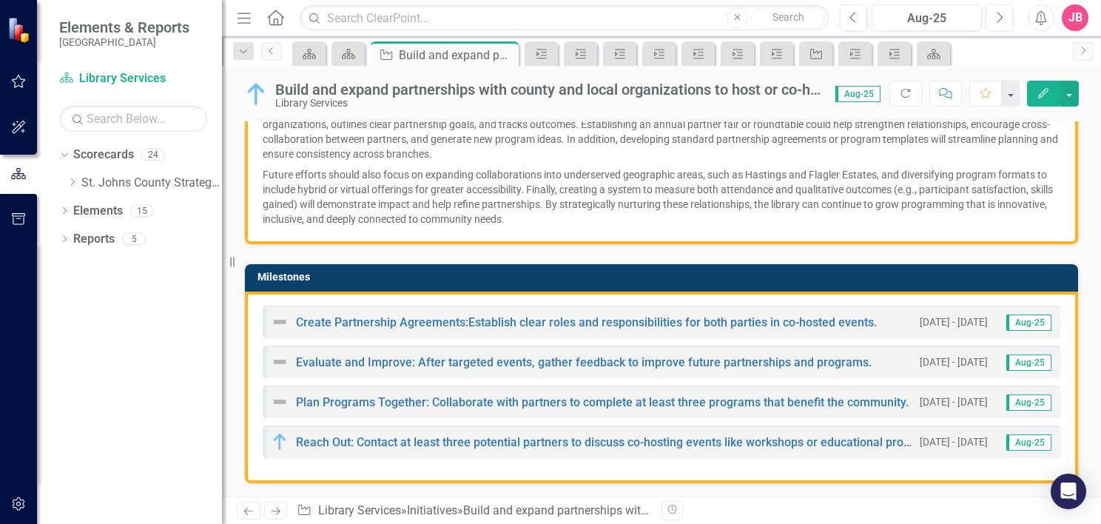
scroll to position [740, 0]
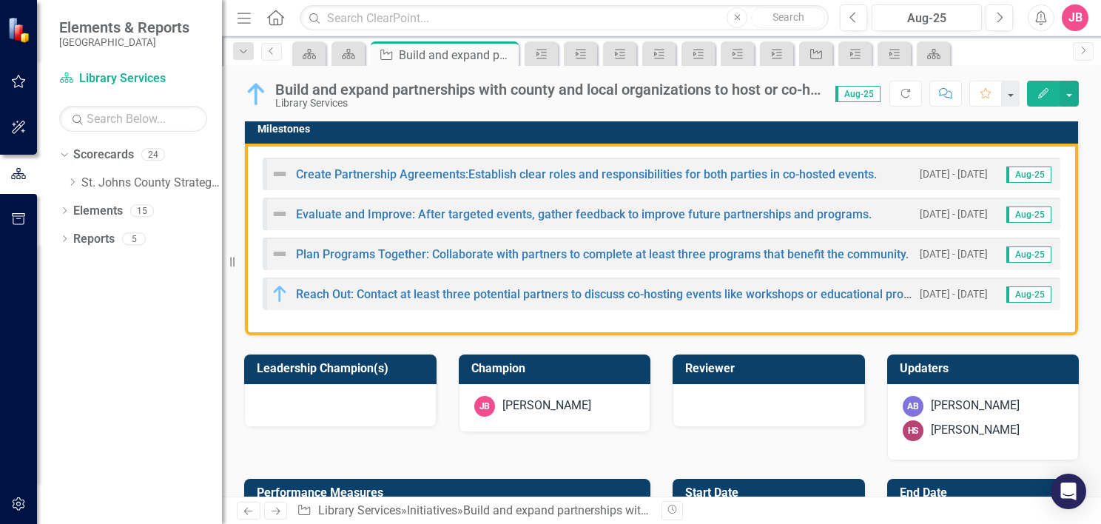
click at [254, 151] on div "Create Partnership Agreements:Establish clear roles and responsibilities for bo…" at bounding box center [661, 240] width 833 height 192
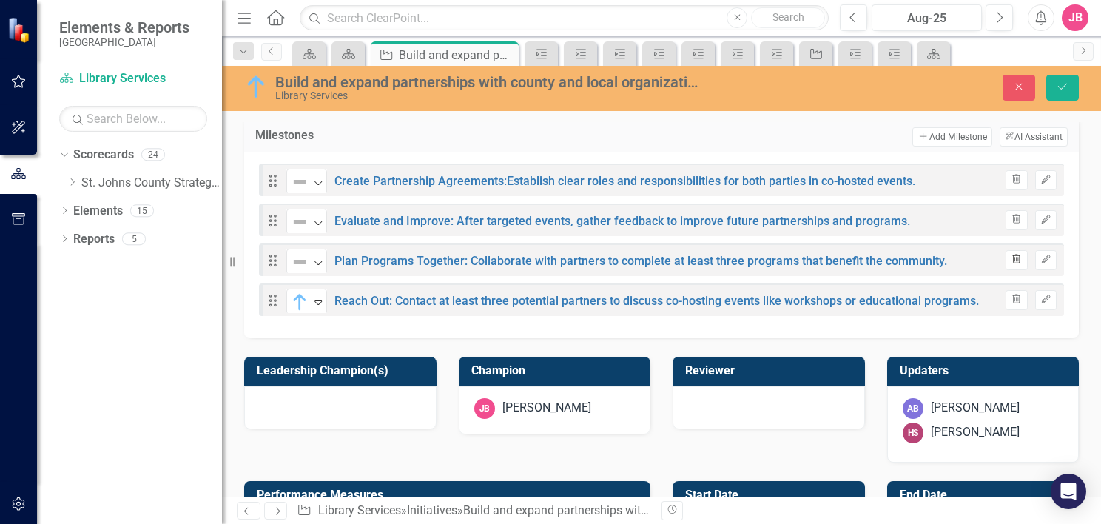
click at [1006, 255] on button "Trash" at bounding box center [1016, 259] width 21 height 19
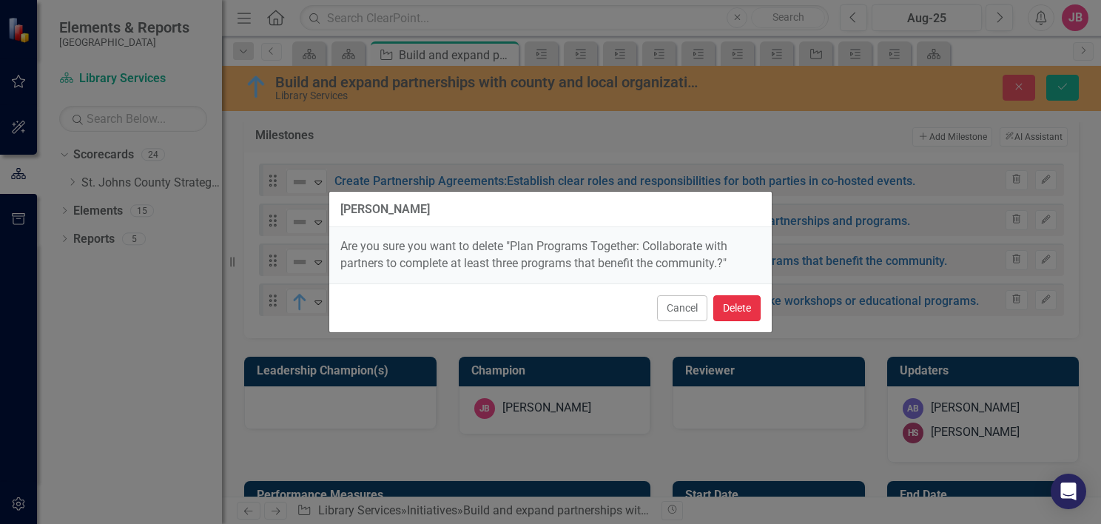
click at [729, 306] on button "Delete" at bounding box center [736, 308] width 47 height 26
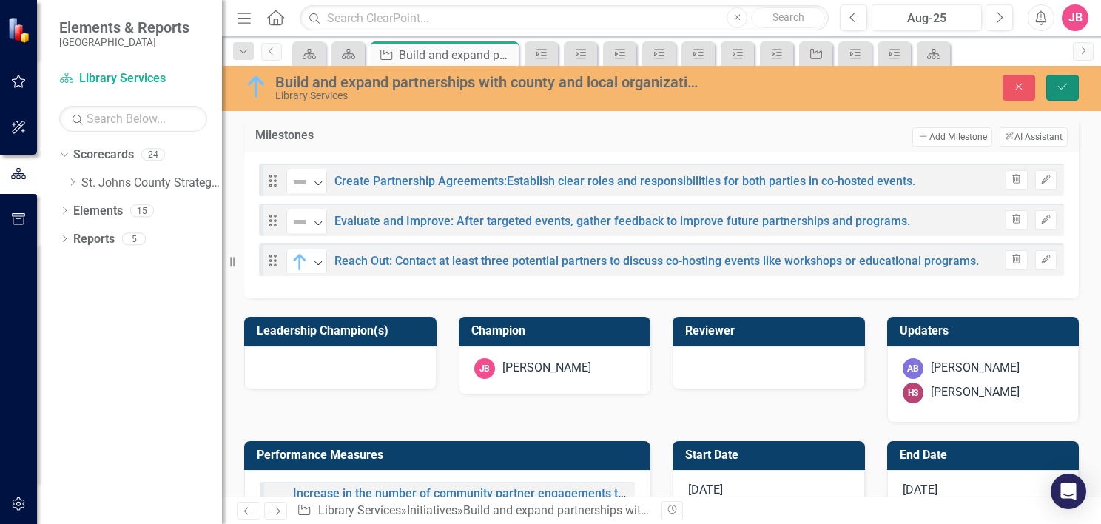
click at [1072, 80] on button "Save" at bounding box center [1062, 88] width 33 height 26
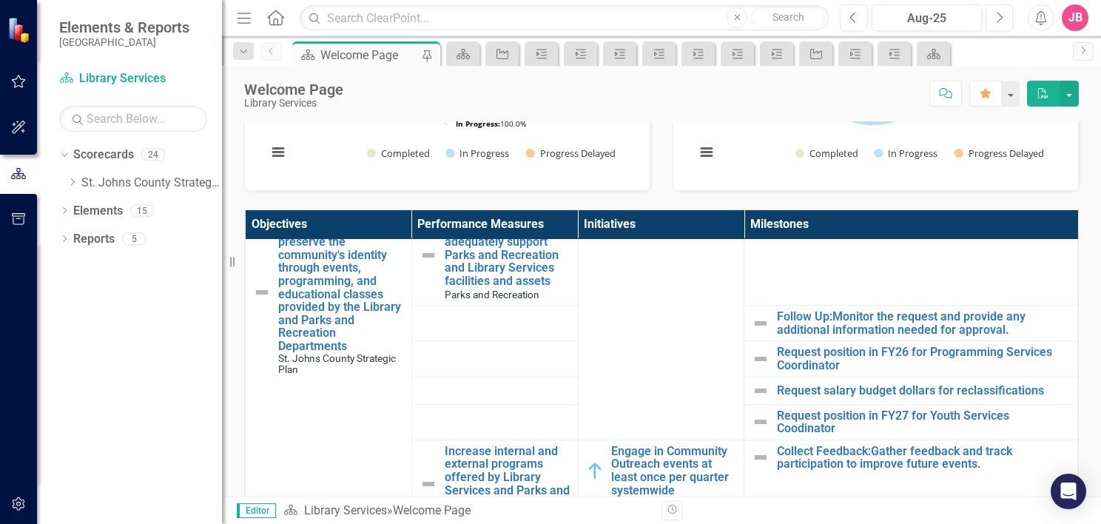
scroll to position [677, 0]
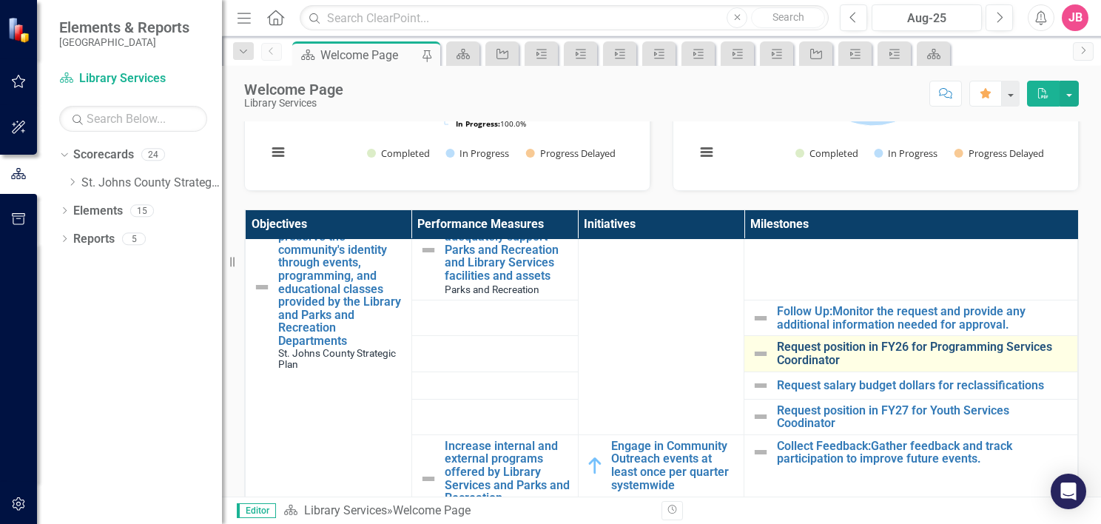
click at [830, 349] on link "Request position in FY26 for Programming Services Coordinator" at bounding box center [923, 353] width 293 height 26
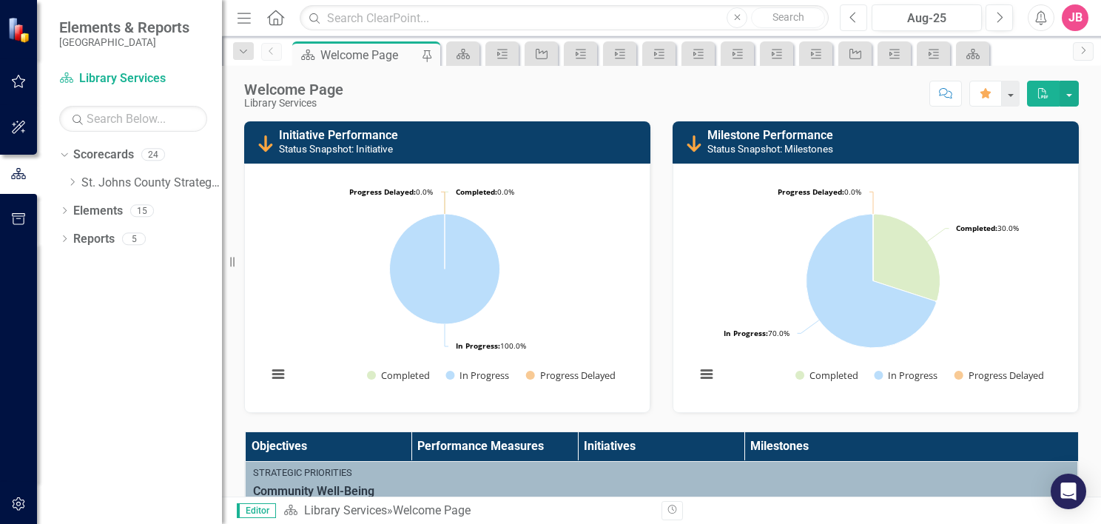
click at [853, 18] on icon "Previous" at bounding box center [854, 17] width 8 height 13
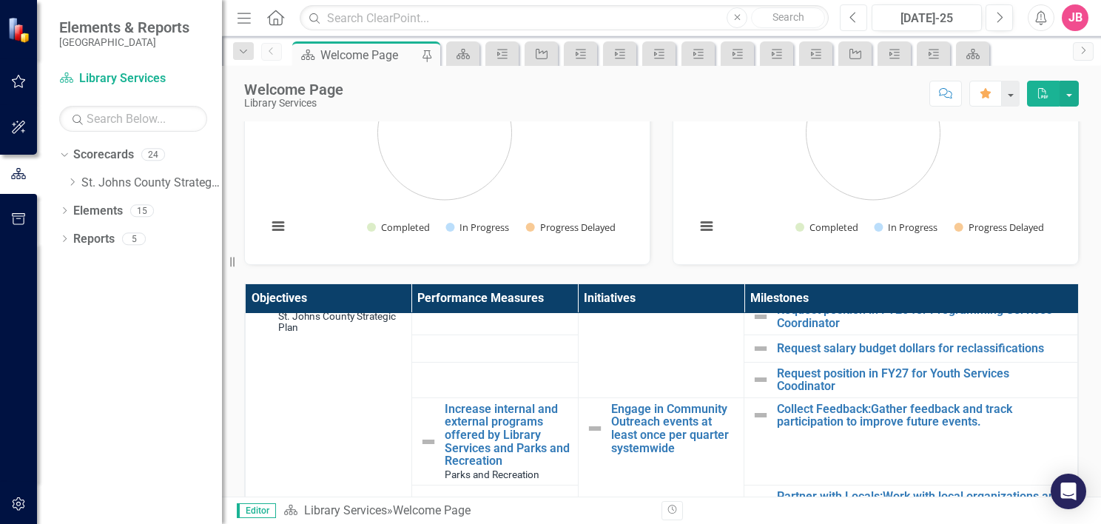
scroll to position [814, 0]
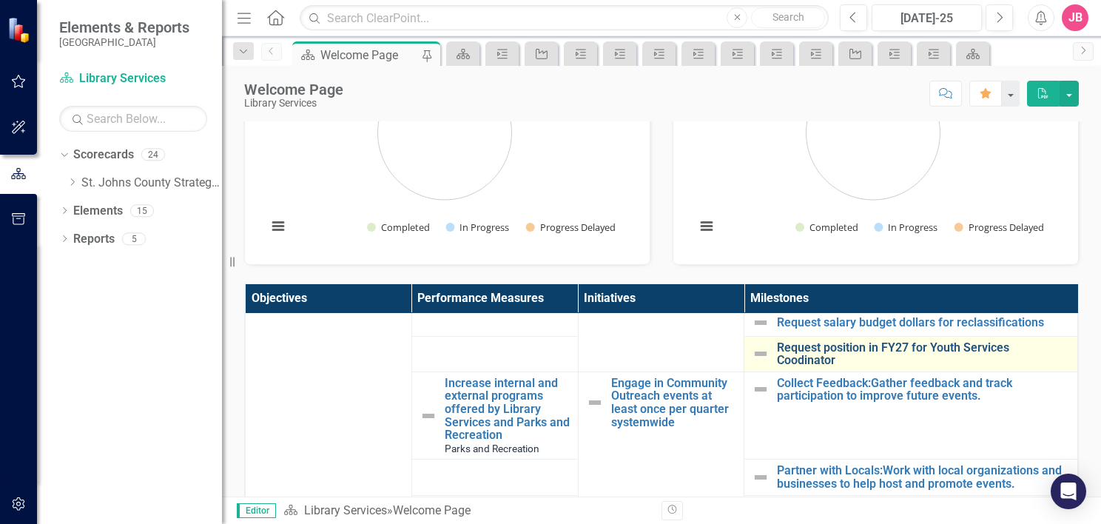
click at [844, 351] on link "Request position in FY27 for Youth Services Coodinator" at bounding box center [923, 354] width 293 height 26
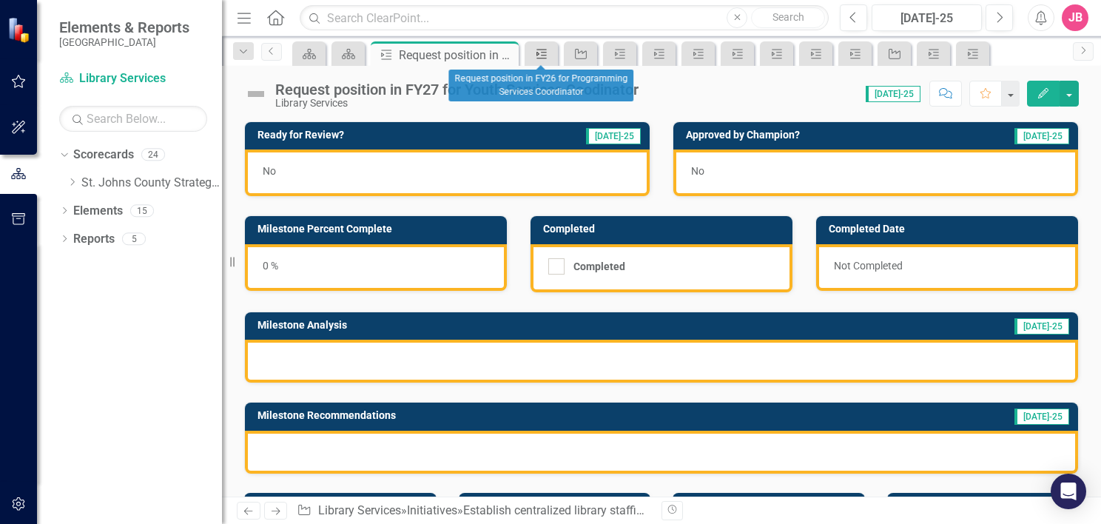
click at [542, 50] on icon "Milestone" at bounding box center [541, 54] width 15 height 12
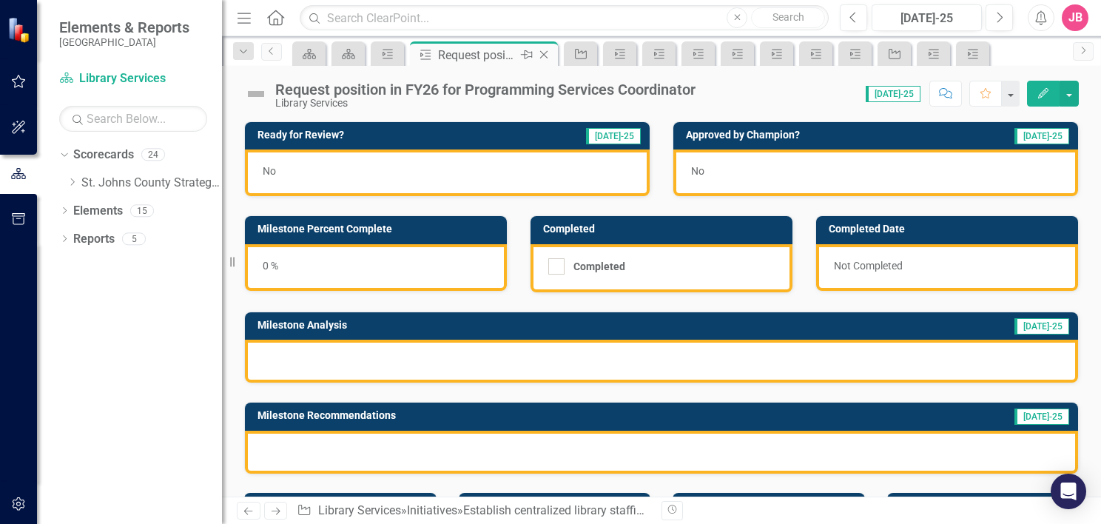
click at [542, 56] on icon at bounding box center [544, 55] width 8 height 8
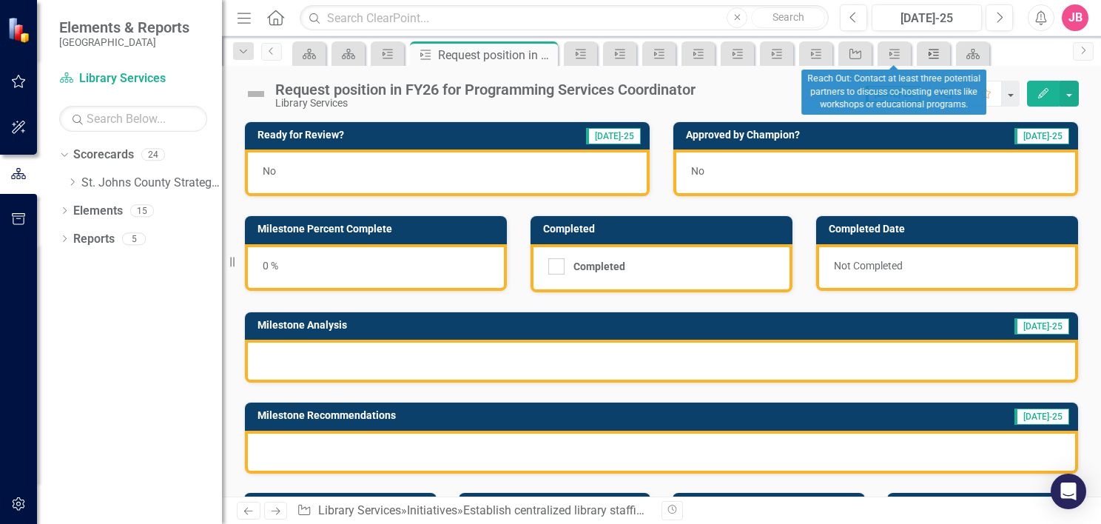
click at [925, 50] on div "Milestone" at bounding box center [931, 53] width 21 height 19
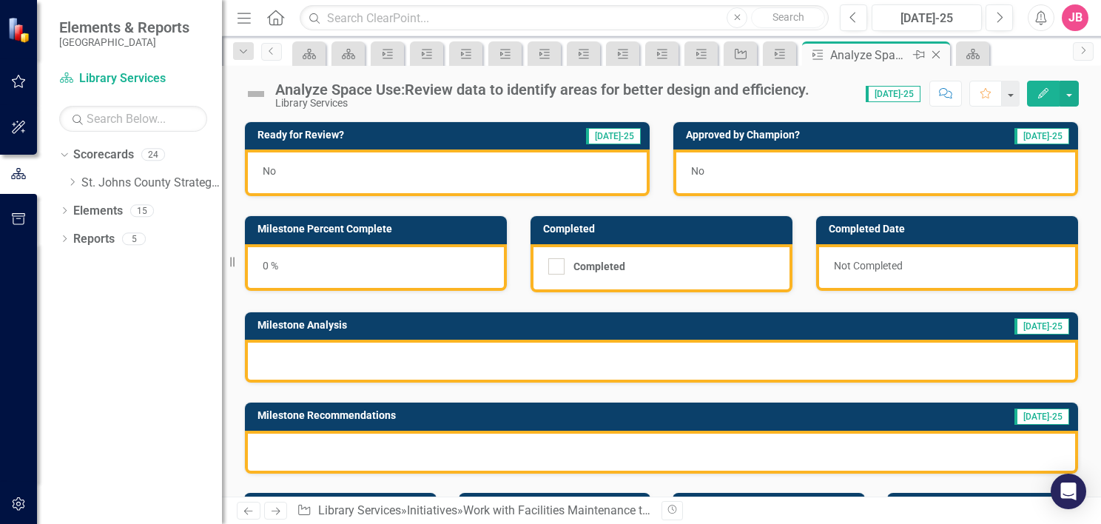
click at [938, 53] on icon "Close" at bounding box center [936, 55] width 15 height 12
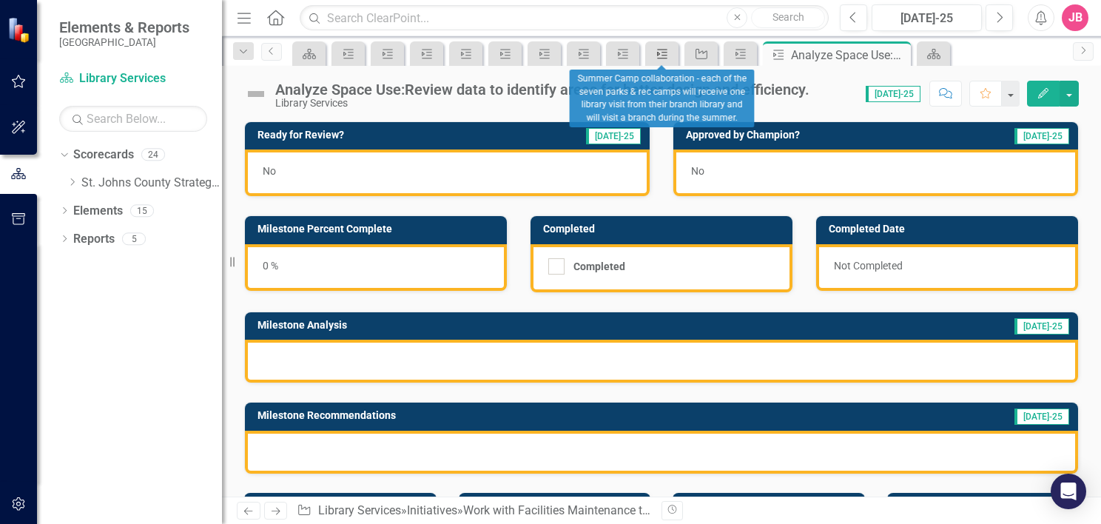
click at [660, 53] on icon "Milestone" at bounding box center [662, 54] width 15 height 12
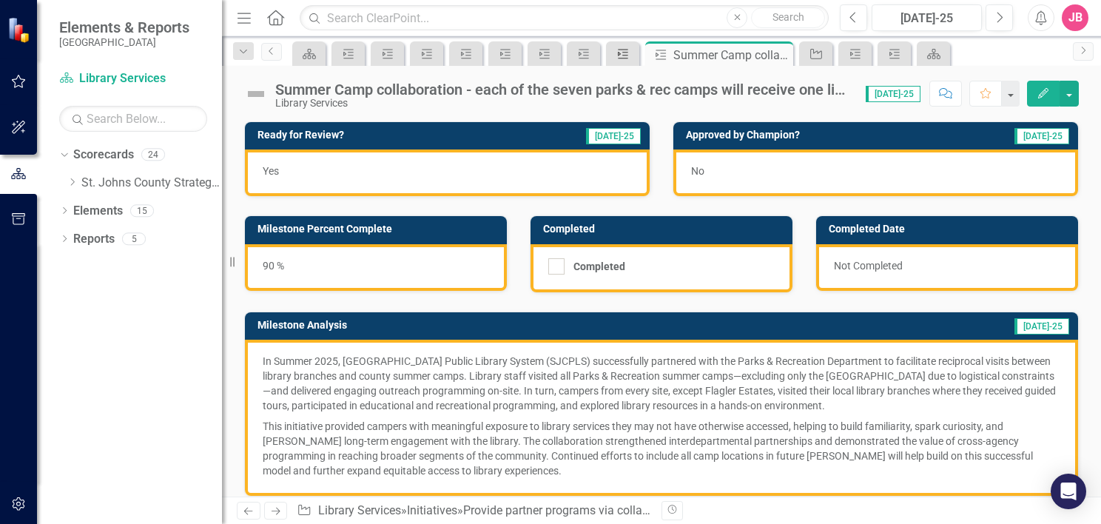
click at [621, 54] on icon "Milestone" at bounding box center [623, 54] width 15 height 12
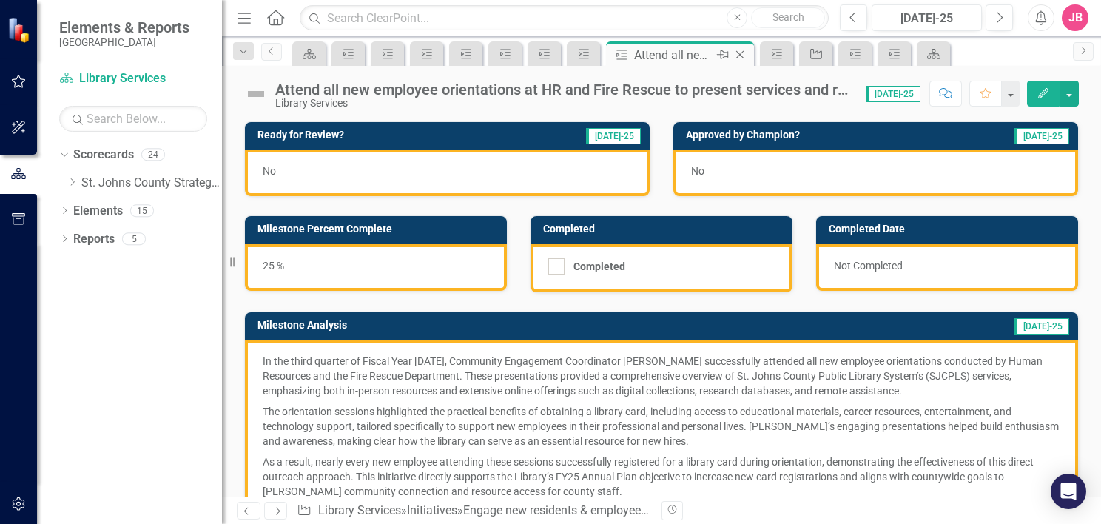
click at [739, 53] on icon at bounding box center [740, 55] width 8 height 8
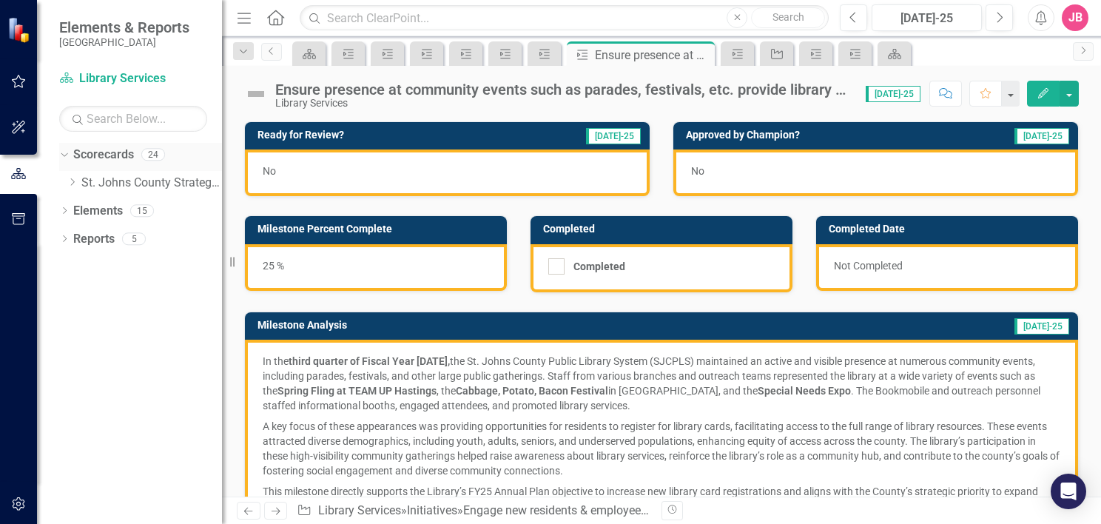
click at [93, 157] on link "Scorecards" at bounding box center [103, 155] width 61 height 17
click at [62, 157] on icon "Dropdown" at bounding box center [62, 154] width 8 height 10
click at [65, 155] on icon at bounding box center [65, 155] width 4 height 7
click at [388, 53] on icon "Milestone" at bounding box center [387, 54] width 15 height 12
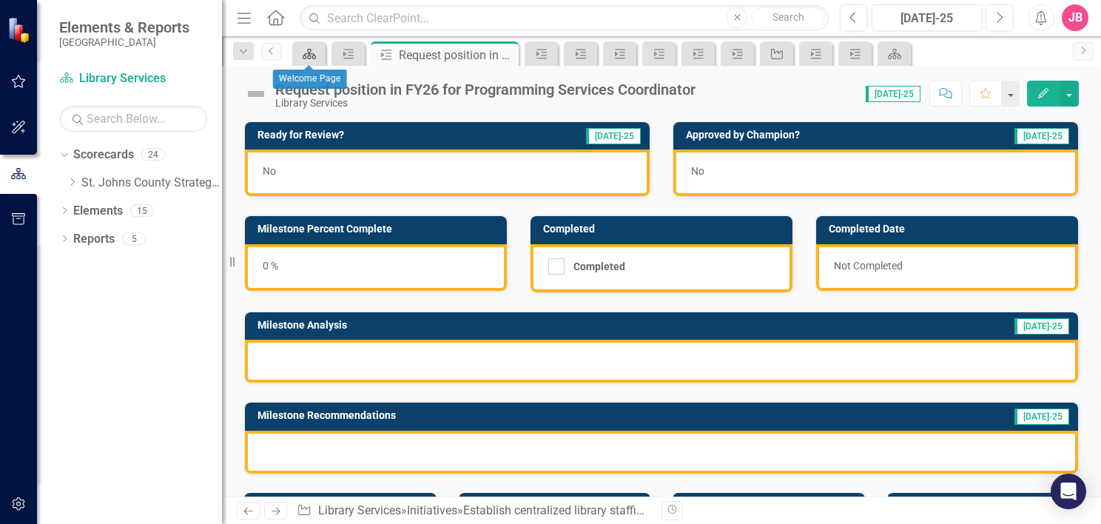
click at [302, 54] on icon "Scorecard" at bounding box center [309, 54] width 15 height 12
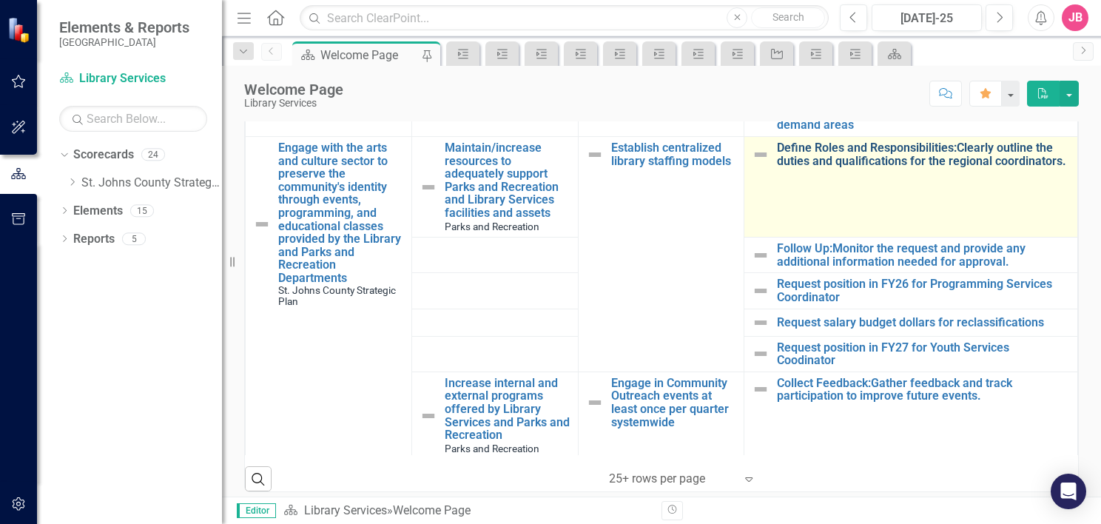
scroll to position [666, 0]
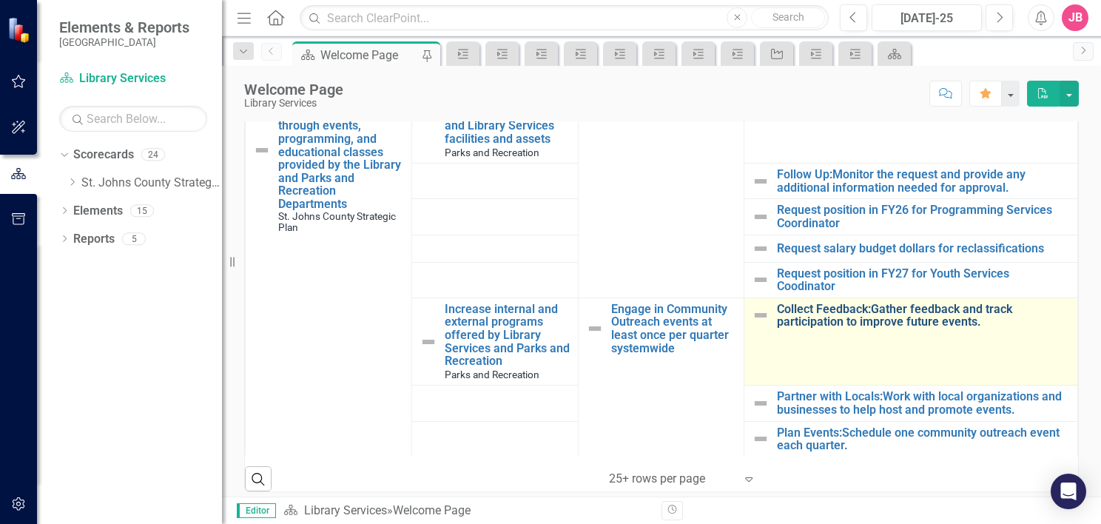
click at [872, 319] on link "Collect Feedback:Gather feedback and track participation to improve future even…" at bounding box center [923, 316] width 293 height 26
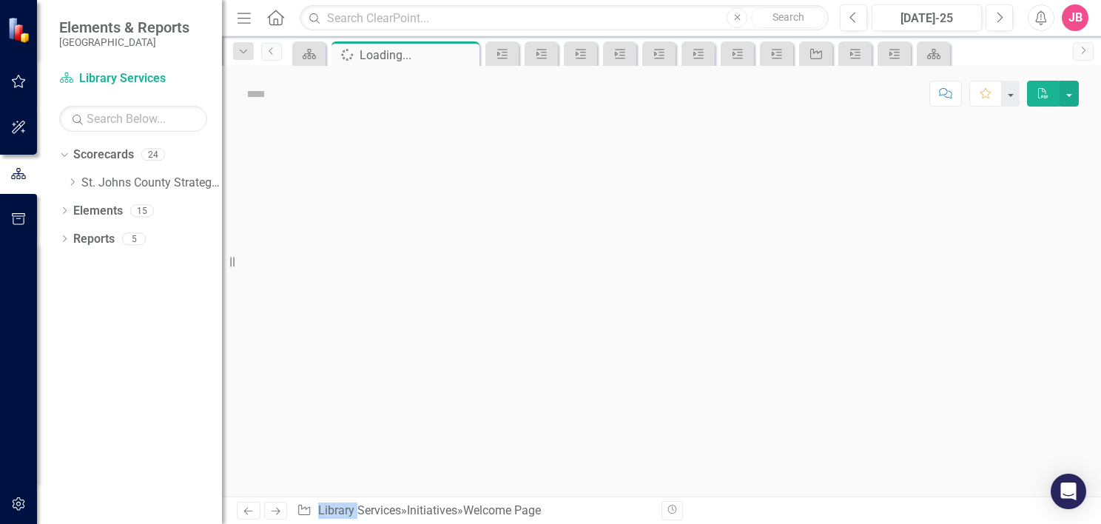
click at [872, 319] on div at bounding box center [661, 308] width 879 height 375
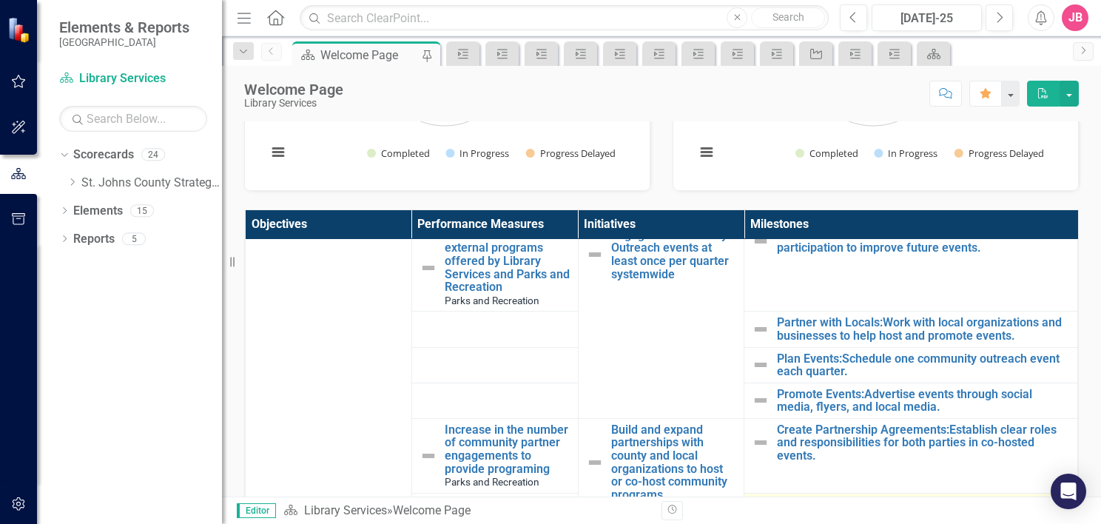
scroll to position [814, 0]
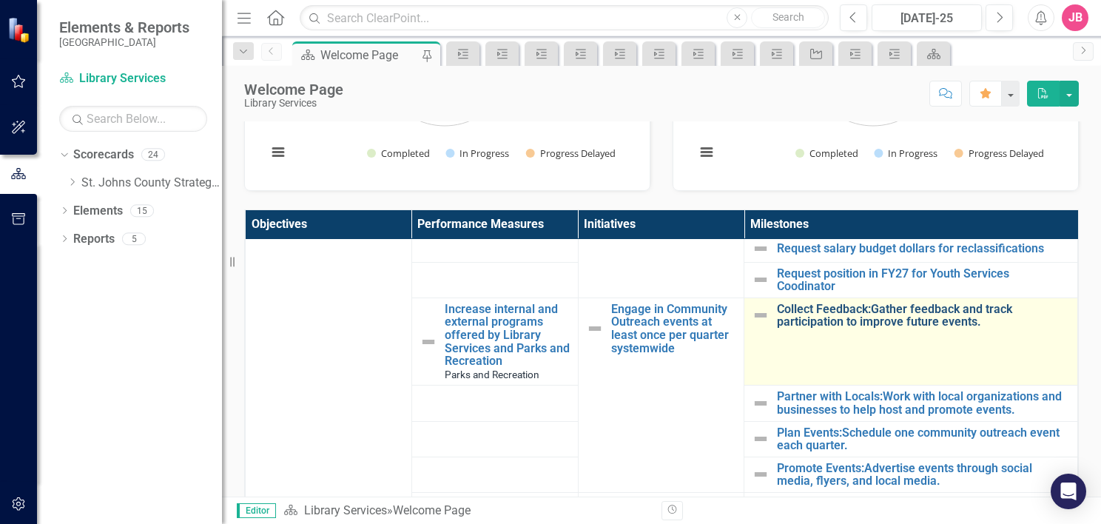
click at [872, 320] on link "Collect Feedback:Gather feedback and track participation to improve future even…" at bounding box center [923, 316] width 293 height 26
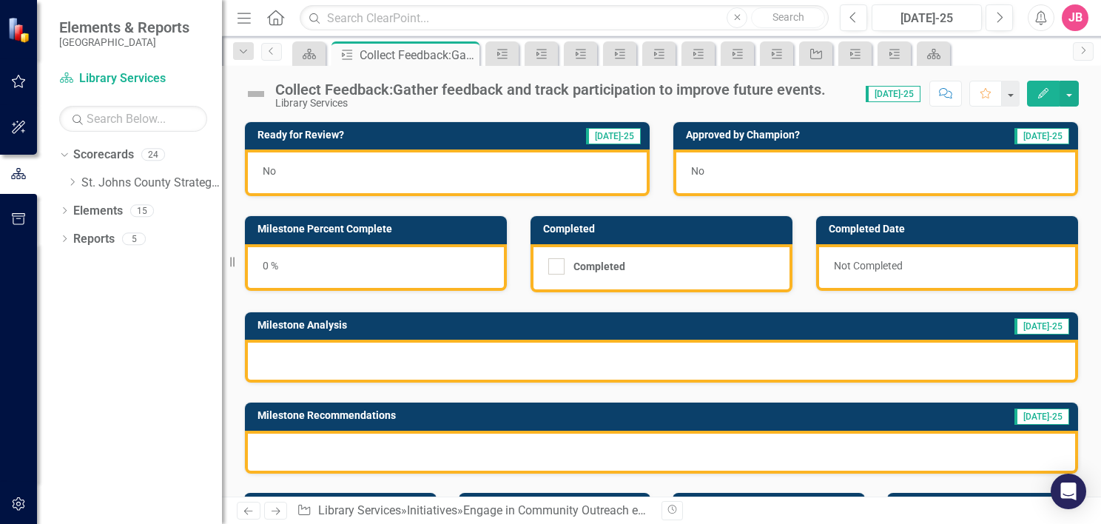
click at [392, 89] on div "Collect Feedback:Gather feedback and track participation to improve future even…" at bounding box center [550, 89] width 551 height 16
click at [505, 89] on div "Collect Feedback:Gather feedback and track participation to improve future even…" at bounding box center [550, 89] width 551 height 16
click at [653, 90] on div "Collect Feedback:Gather feedback and track participation to improve future even…" at bounding box center [550, 89] width 551 height 16
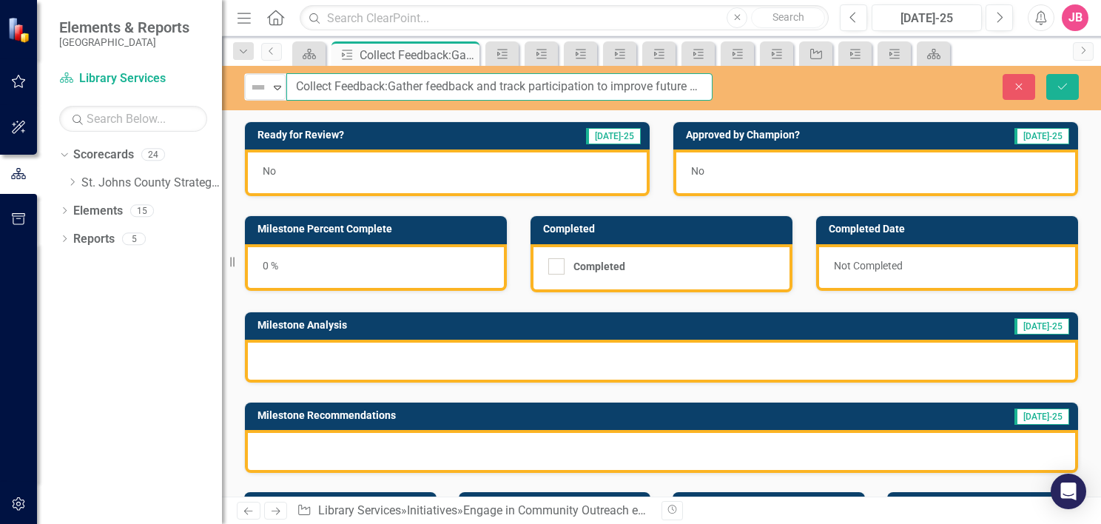
click at [599, 85] on input "Collect Feedback:Gather feedback and track participation to improve future even…" at bounding box center [499, 86] width 426 height 27
type input "Collect Feedback: Gather feedback and track participation in Outreach events to…"
click at [1075, 87] on button "Save" at bounding box center [1062, 87] width 33 height 26
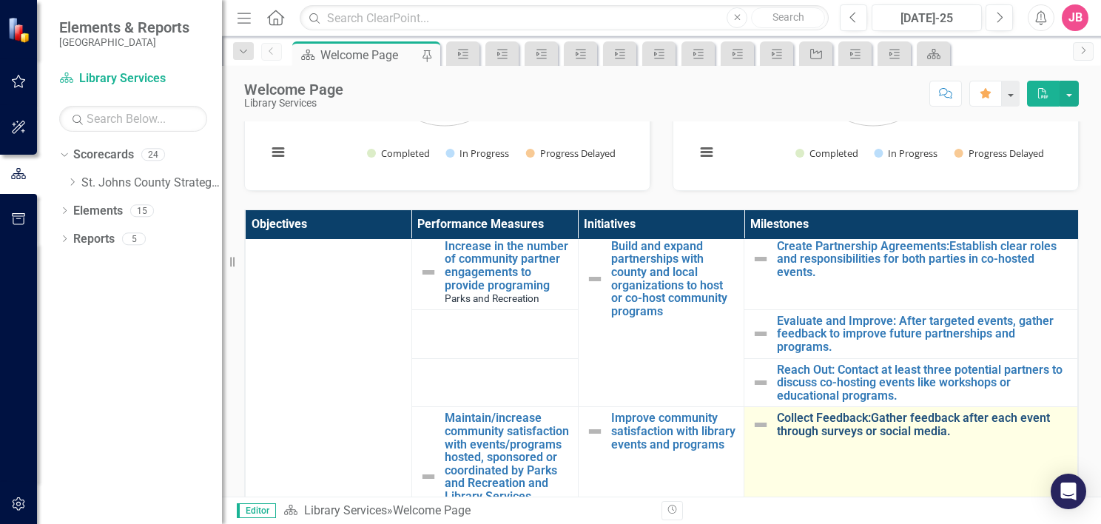
scroll to position [1110, 0]
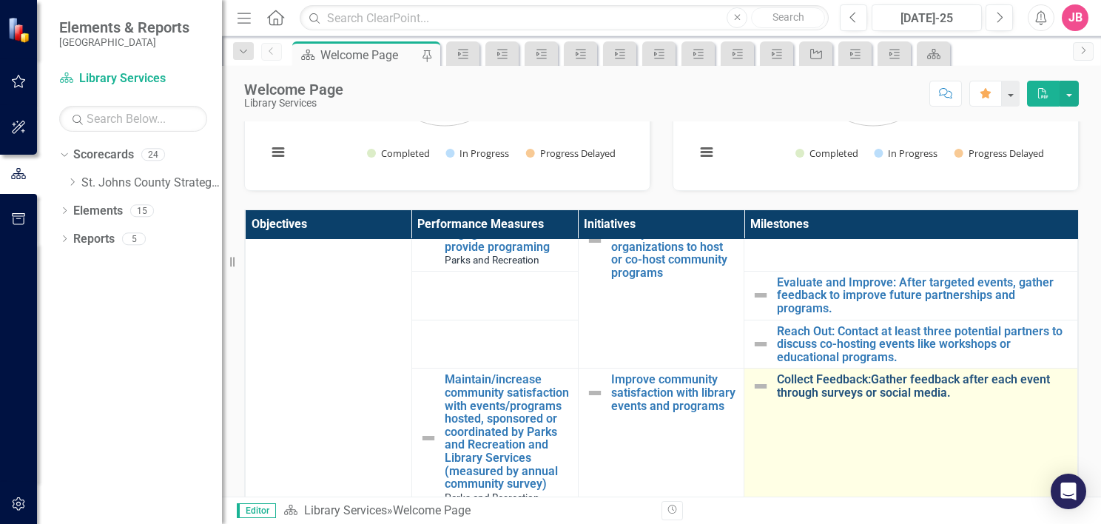
click at [913, 395] on link "Collect Feedback:Gather feedback after each event through surveys or social med…" at bounding box center [923, 386] width 293 height 26
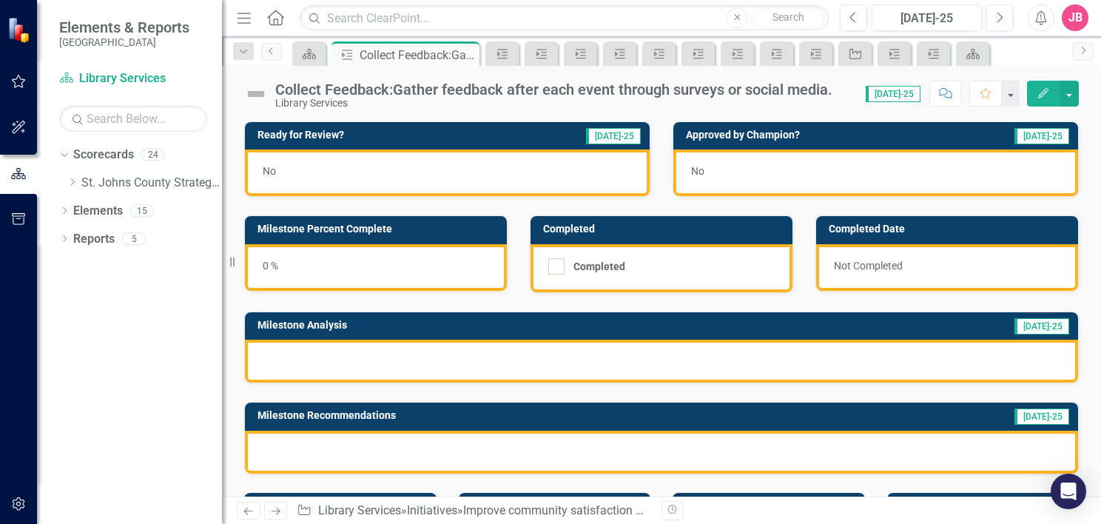
click at [522, 89] on div "Collect Feedback:Gather feedback after each event through surveys or social med…" at bounding box center [553, 89] width 557 height 16
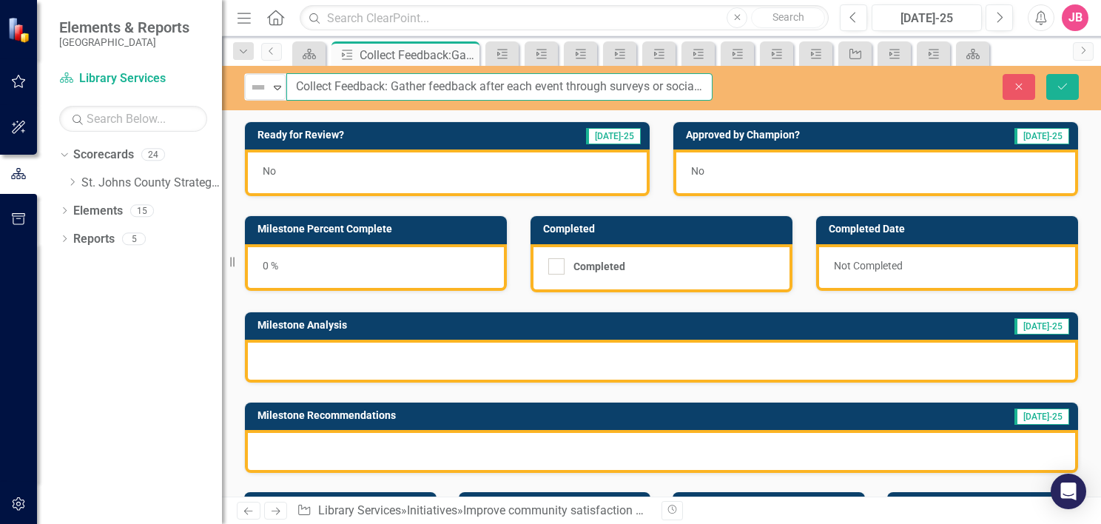
click at [536, 89] on input "Collect Feedback: Gather feedback after each event through surveys or social me…" at bounding box center [499, 86] width 426 height 27
click at [586, 83] on input "Collect Feedback: Gather feedback after targeted event through surveys or socia…" at bounding box center [499, 86] width 426 height 27
type input "Collect Feedback: Gather feedback after targeted events through surveys or soci…"
click at [1069, 86] on button "Save" at bounding box center [1062, 87] width 33 height 26
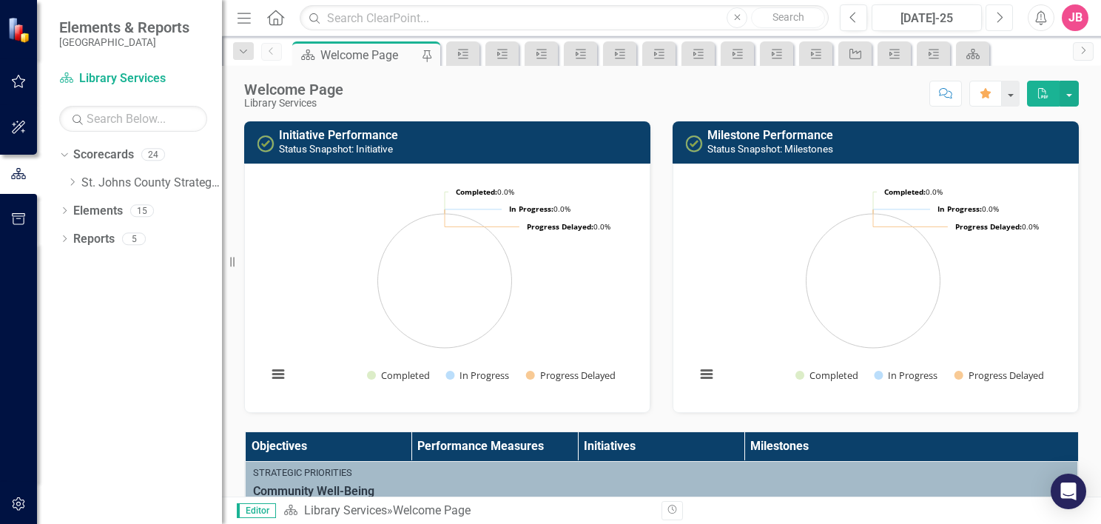
click at [1003, 16] on icon "Next" at bounding box center [999, 17] width 8 height 13
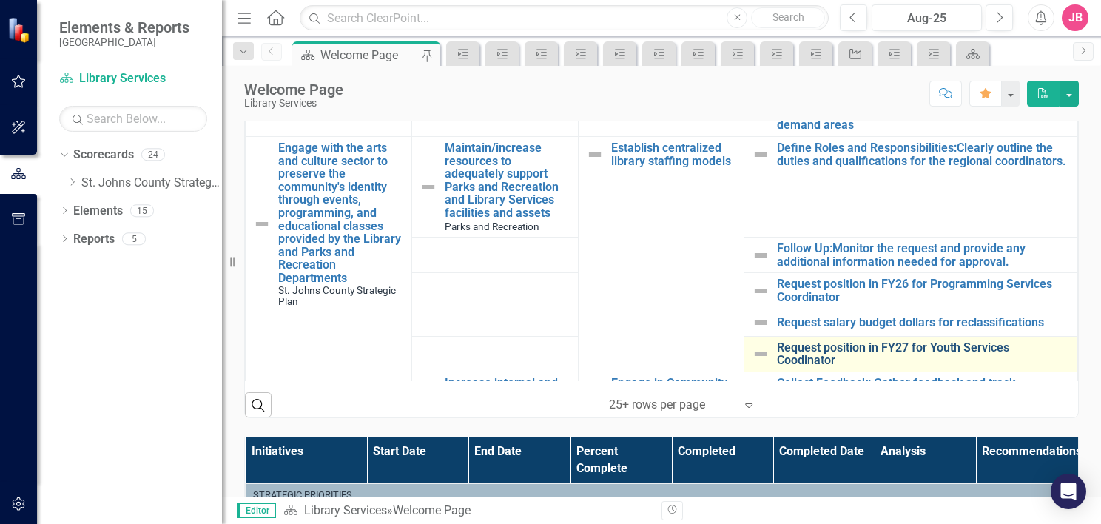
scroll to position [592, 0]
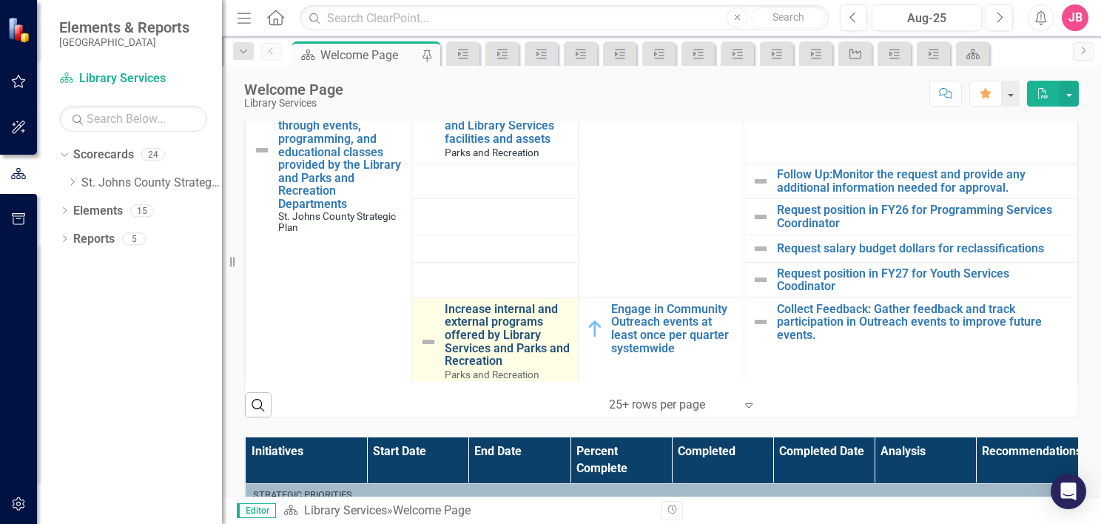
click at [488, 315] on link "Increase internal and external programs offered by Library Services and Parks a…" at bounding box center [508, 335] width 126 height 65
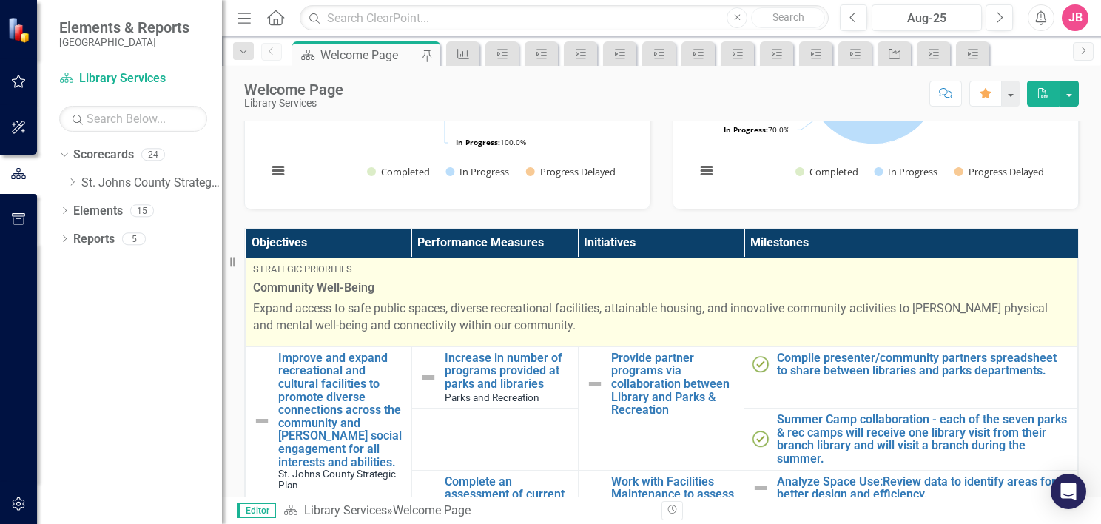
scroll to position [222, 0]
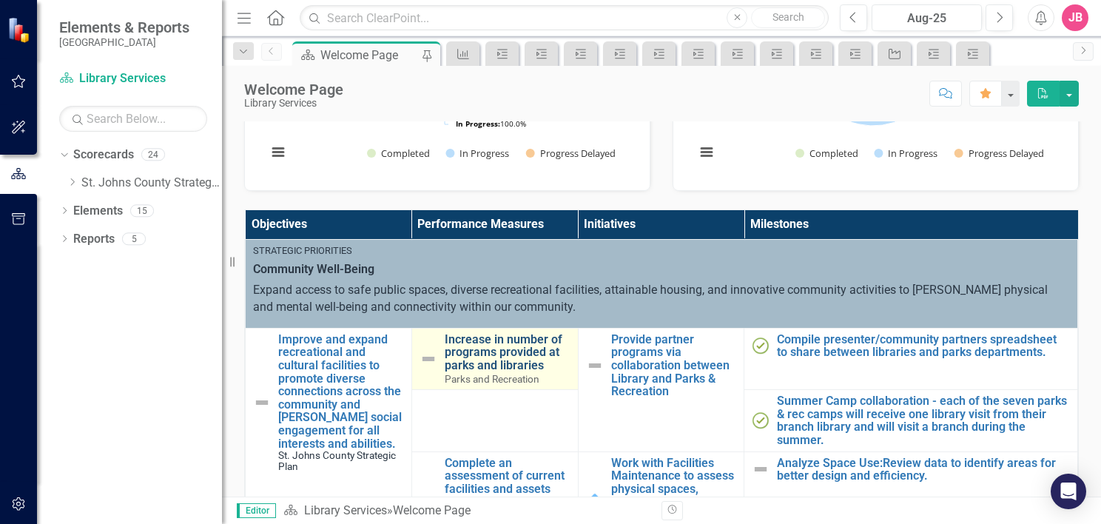
click at [499, 354] on link "Increase in number of programs provided at parks and libraries" at bounding box center [508, 352] width 126 height 39
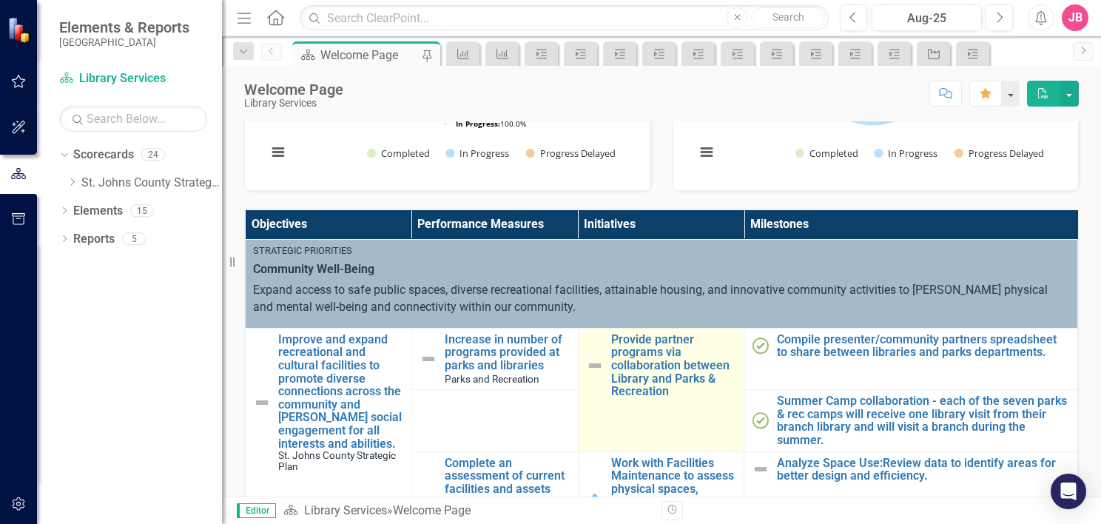
scroll to position [74, 0]
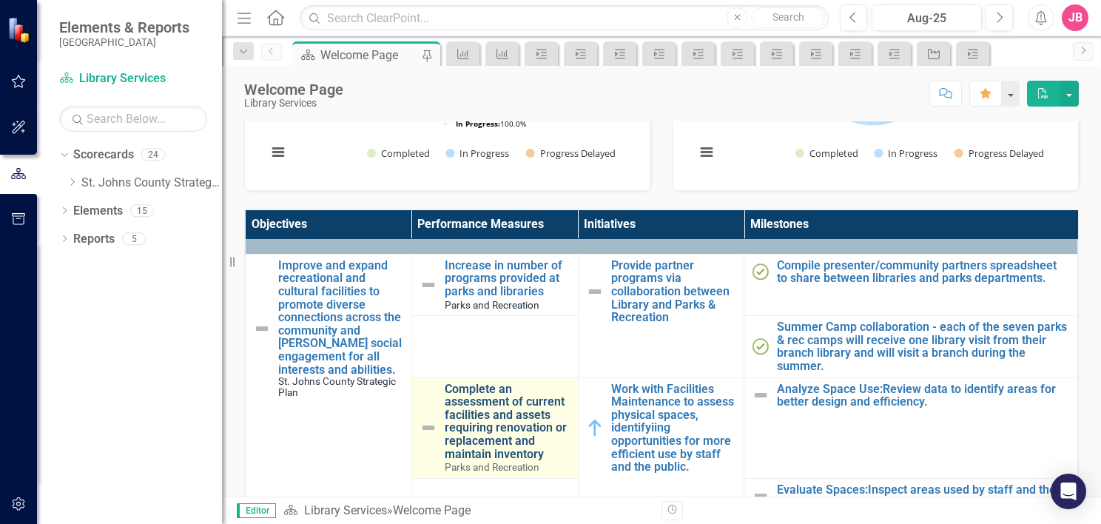
click at [474, 420] on link "Complete an assessment of current facilities and assets requiring renovation or…" at bounding box center [508, 422] width 126 height 78
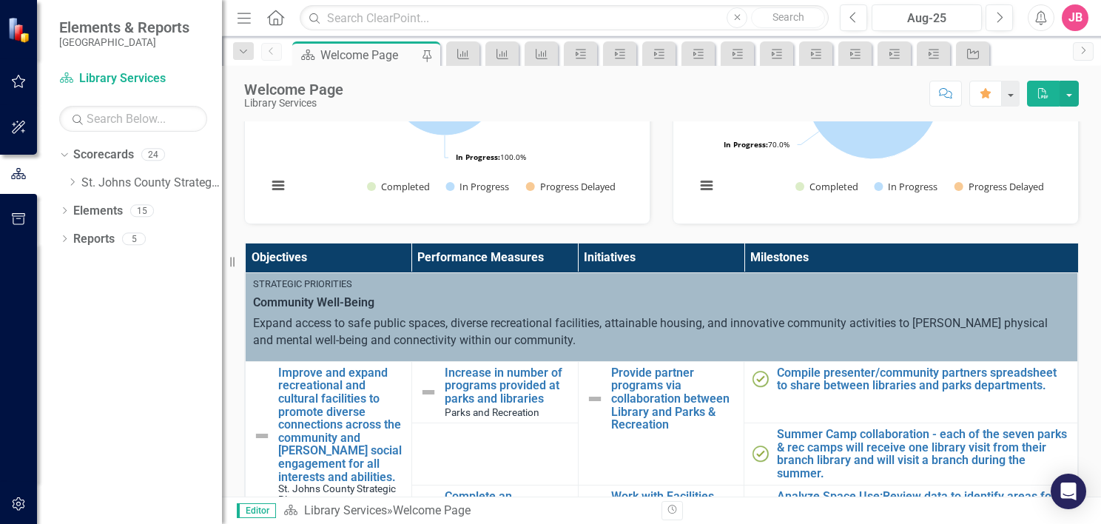
scroll to position [222, 0]
